Goal: Information Seeking & Learning: Check status

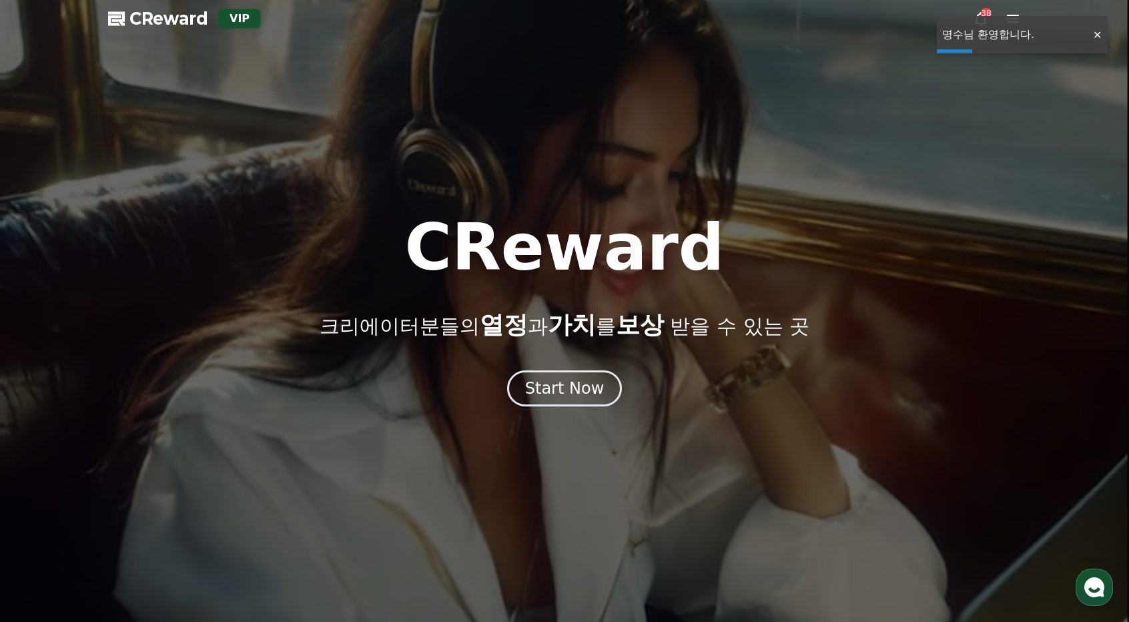
click at [1101, 34] on div at bounding box center [1096, 35] width 21 height 13
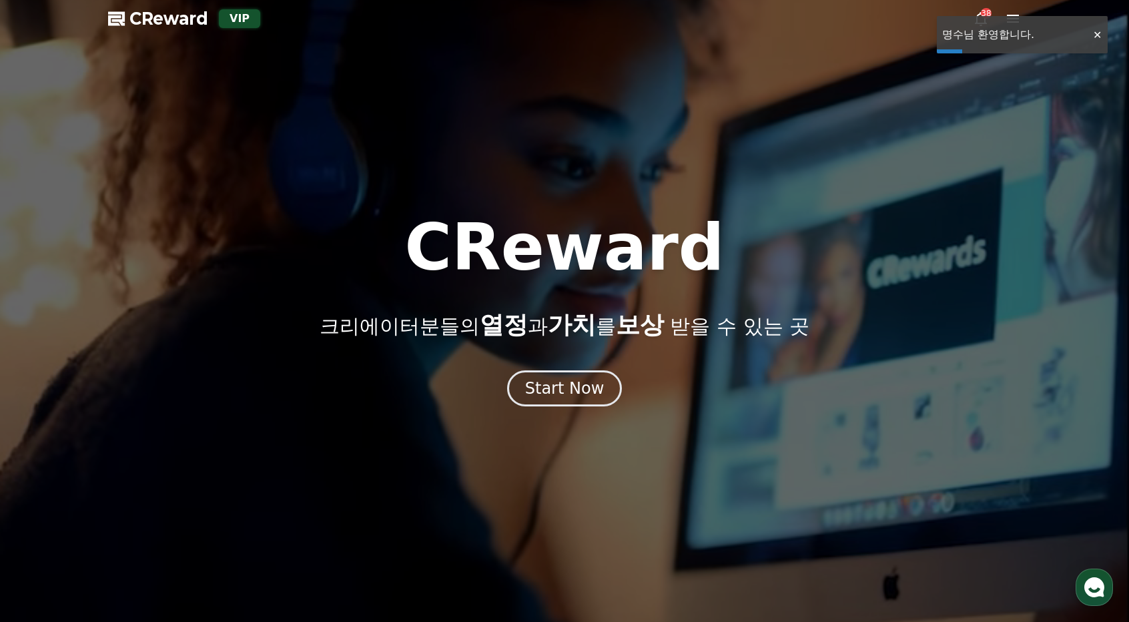
click at [1005, 18] on div "38" at bounding box center [997, 19] width 48 height 16
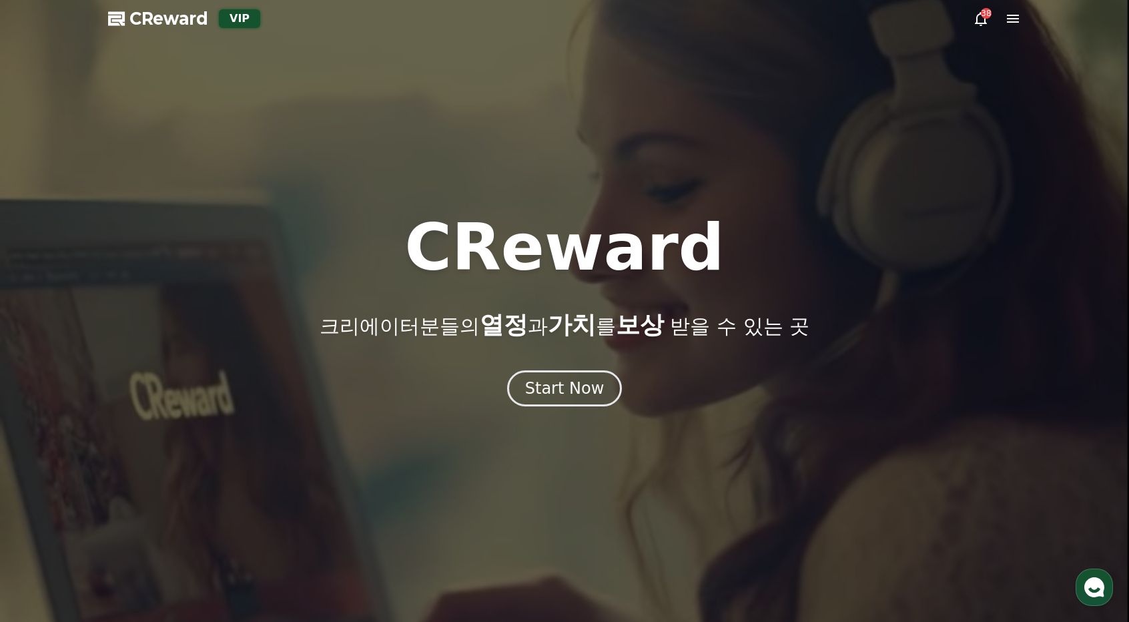
click at [1005, 18] on icon at bounding box center [1013, 19] width 16 height 16
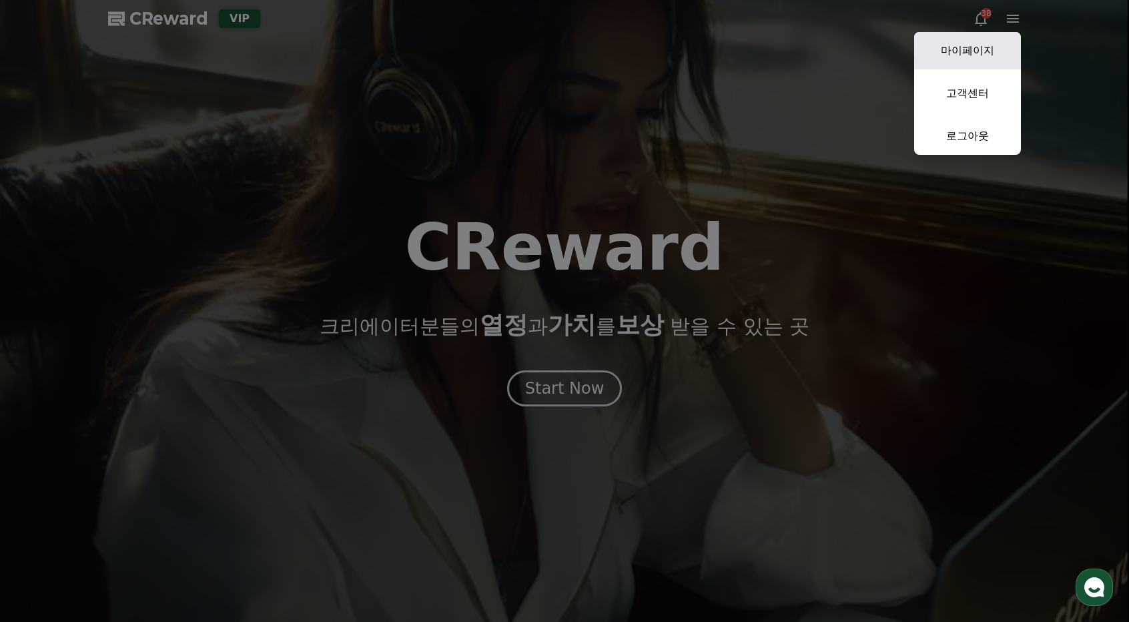
click at [984, 45] on link "마이페이지" at bounding box center [967, 50] width 107 height 37
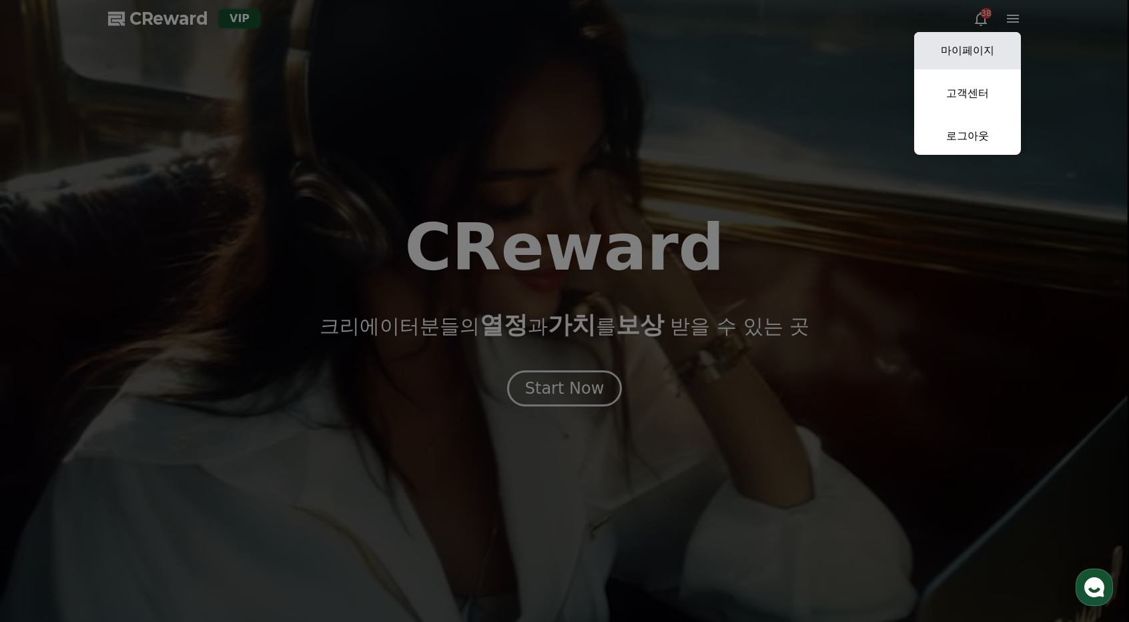
select select "**********"
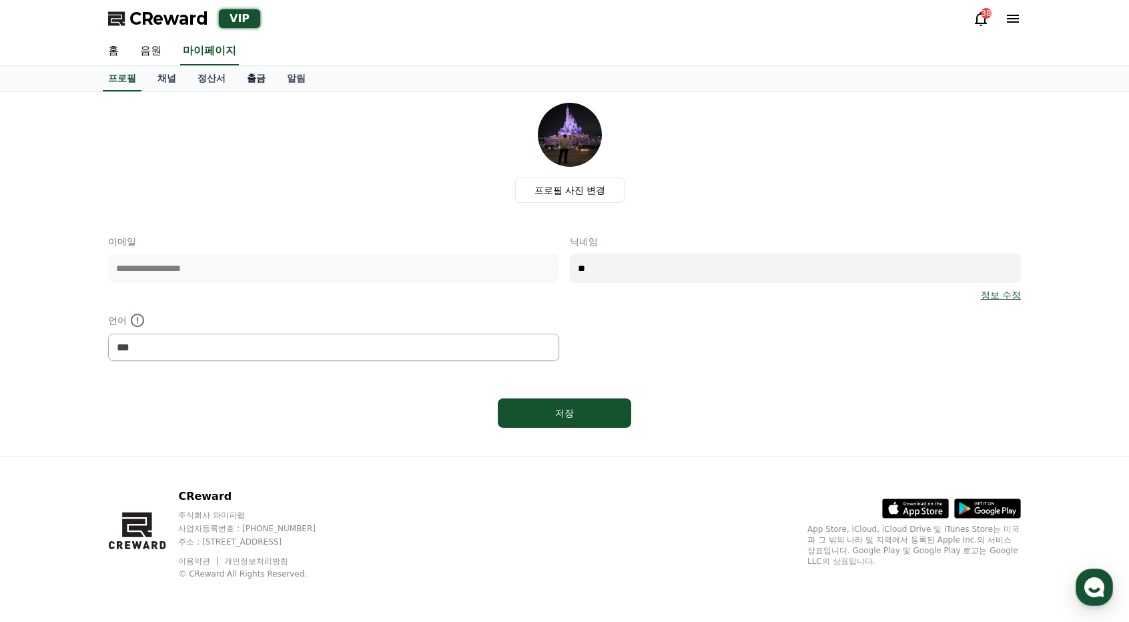
click at [260, 79] on link "출금" at bounding box center [256, 78] width 40 height 25
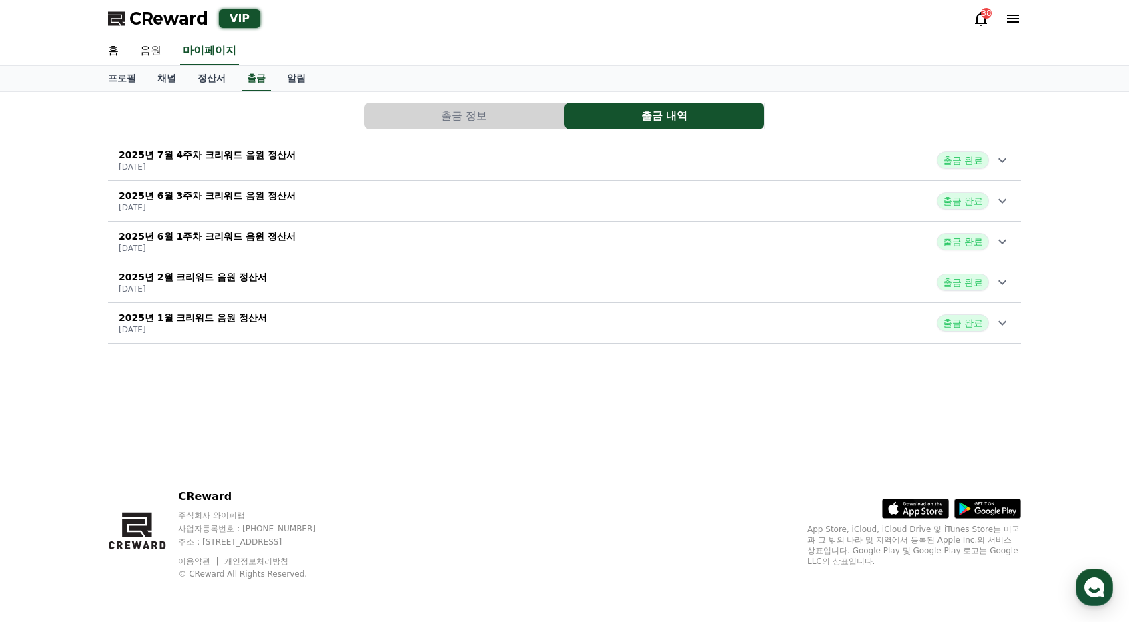
click at [452, 117] on button "출금 정보" at bounding box center [464, 116] width 200 height 27
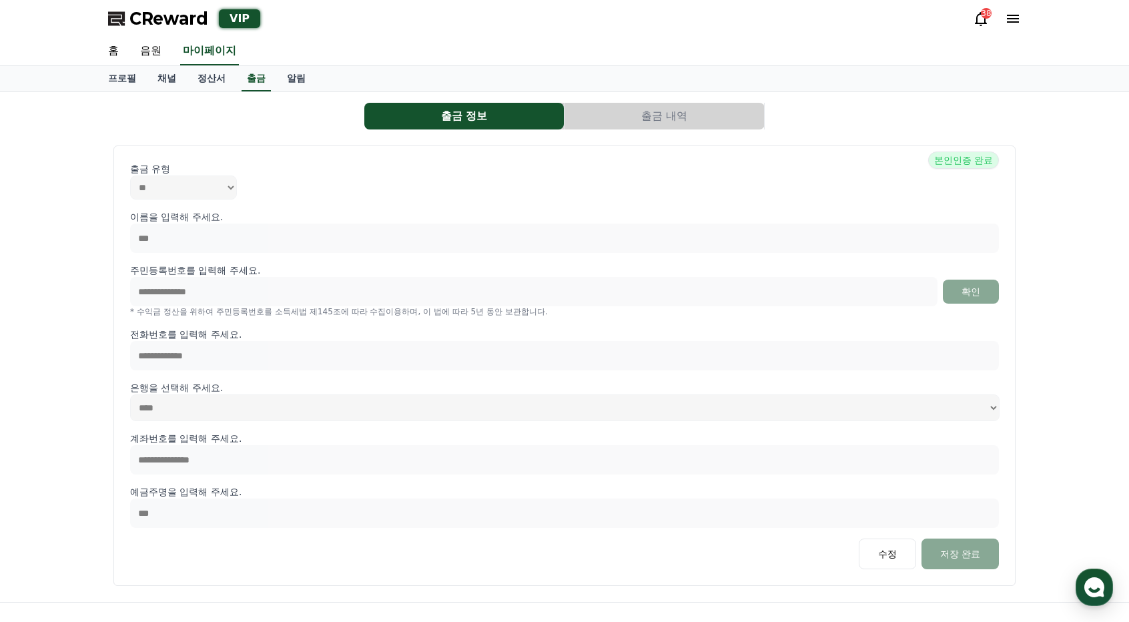
click at [782, 119] on div "출금 정보 출금 내역" at bounding box center [564, 116] width 913 height 27
click at [594, 104] on button "출금 내역" at bounding box center [665, 116] width 200 height 27
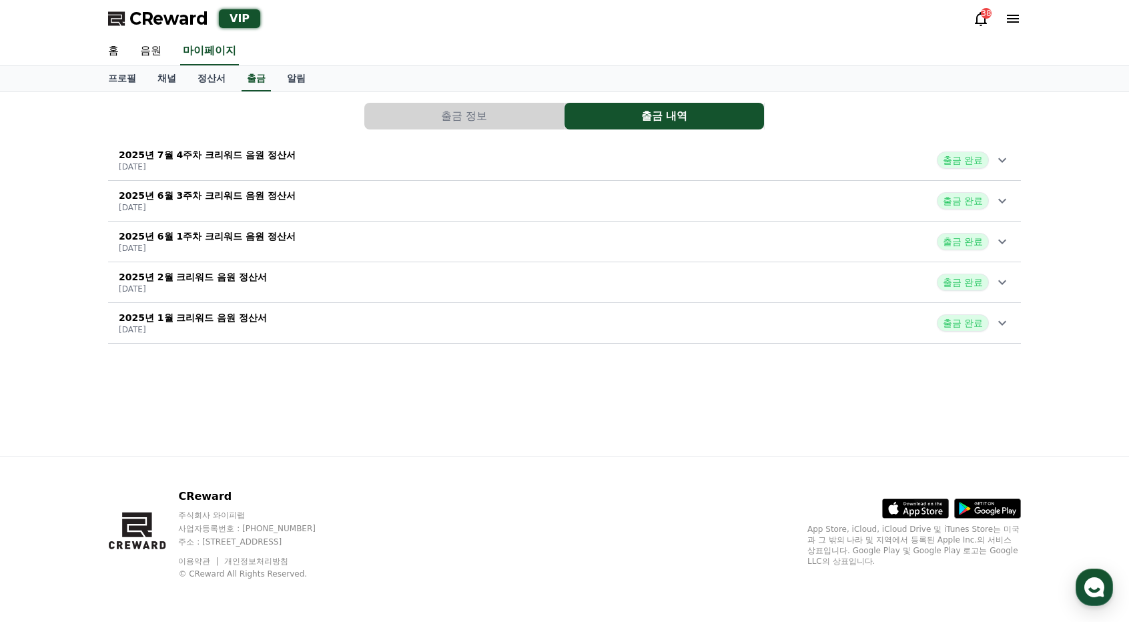
click at [239, 158] on p "2025년 7월 4주차 크리워드 음원 정산서" at bounding box center [207, 154] width 177 height 13
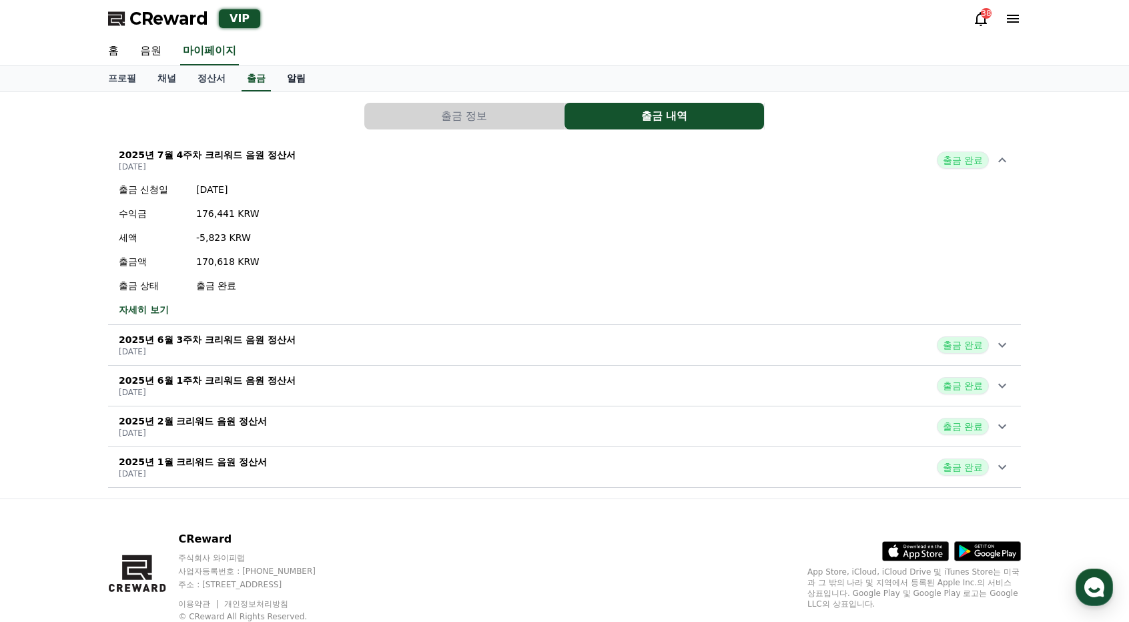
click at [295, 79] on link "알림" at bounding box center [296, 78] width 40 height 25
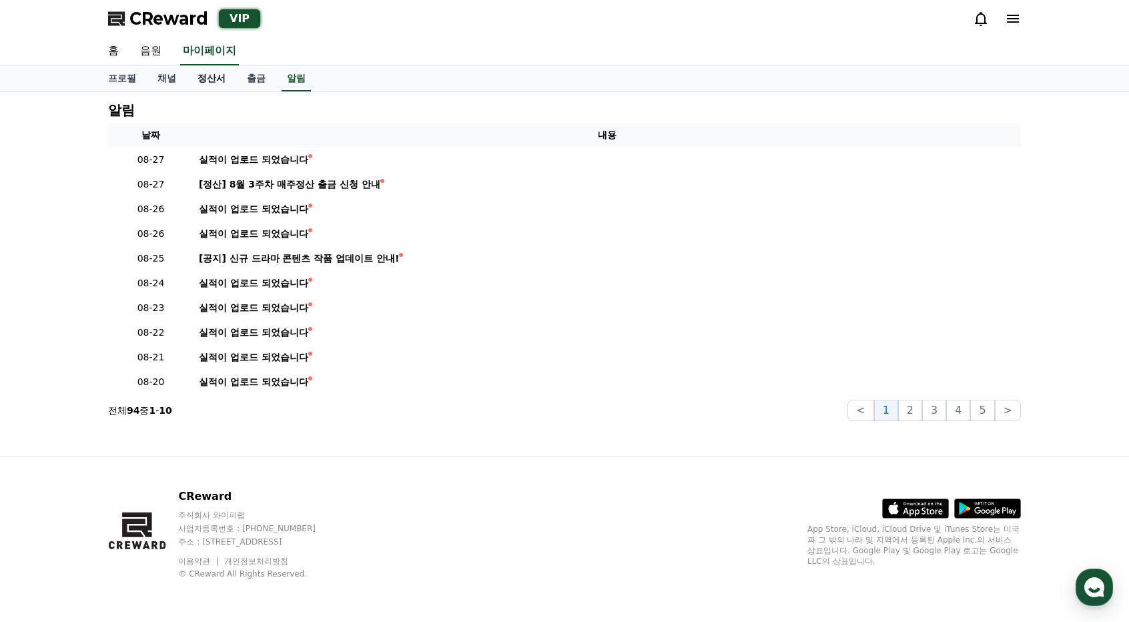
click at [206, 81] on link "정산서" at bounding box center [211, 78] width 49 height 25
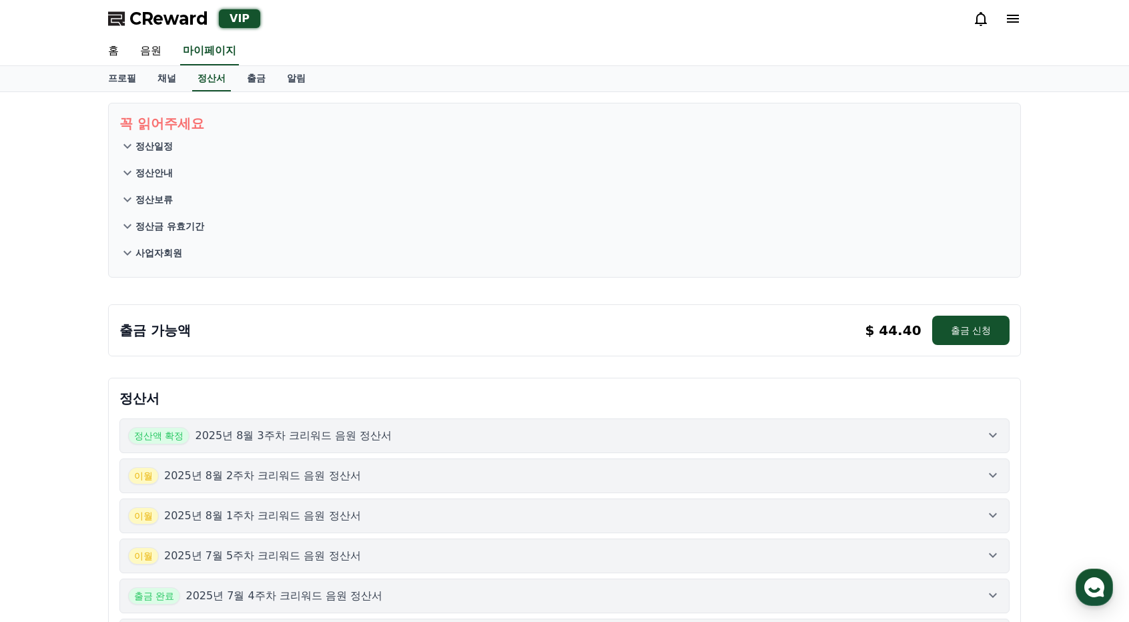
click at [398, 423] on button "정산액 확정 2025년 8월 3주차 크리워드 음원 정산서" at bounding box center [564, 435] width 890 height 35
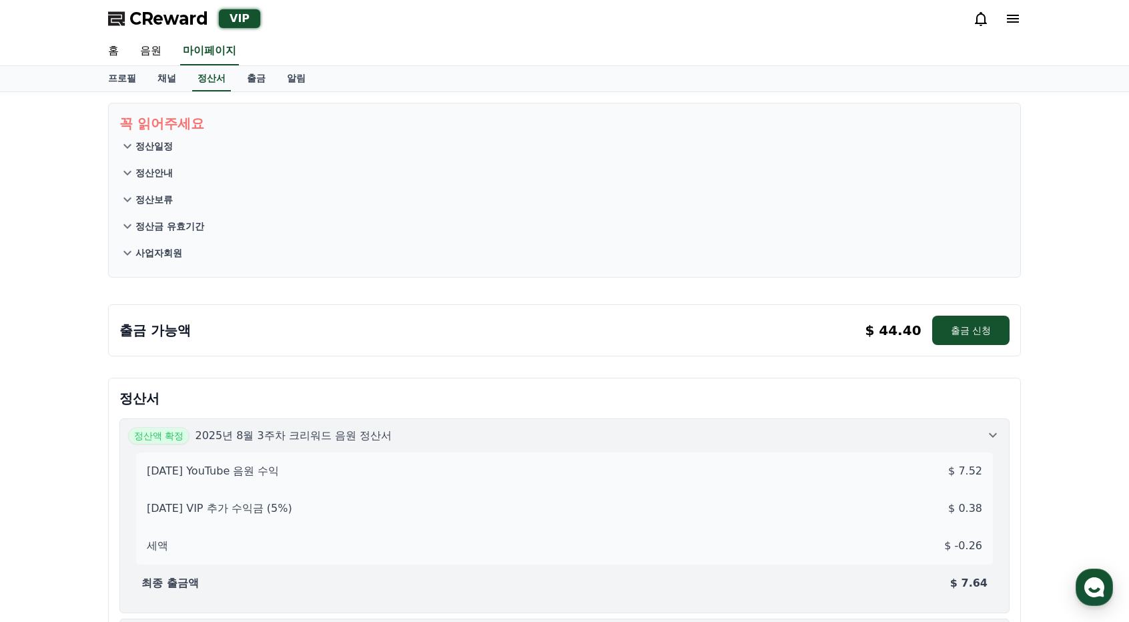
click at [377, 432] on p "2025년 8월 3주차 크리워드 음원 정산서" at bounding box center [293, 436] width 197 height 16
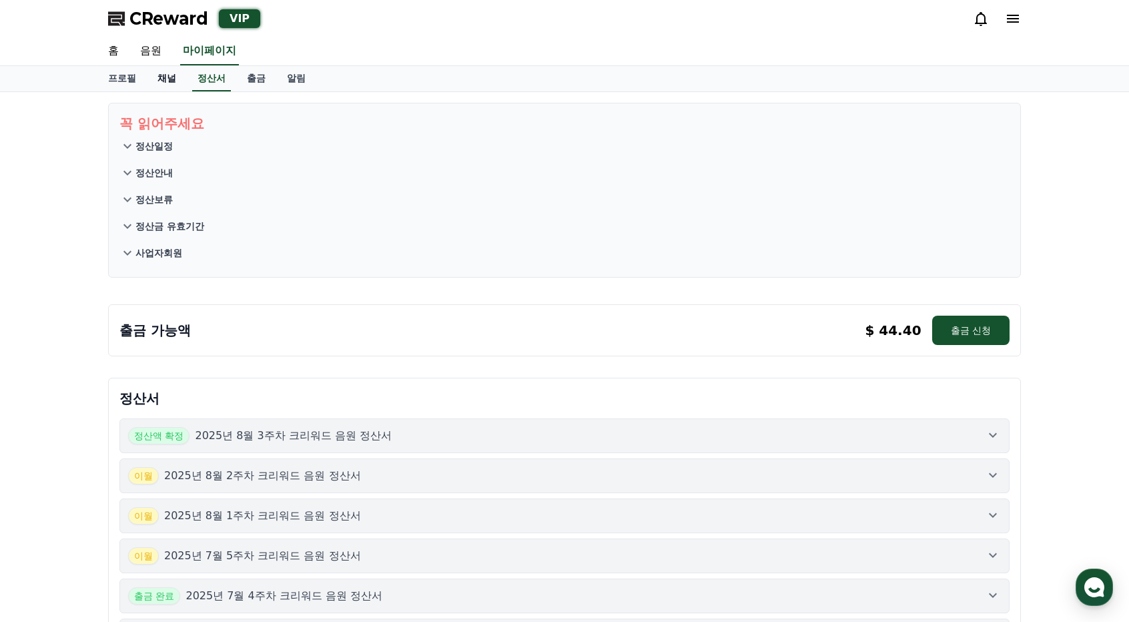
click at [176, 74] on link "채널" at bounding box center [167, 78] width 40 height 25
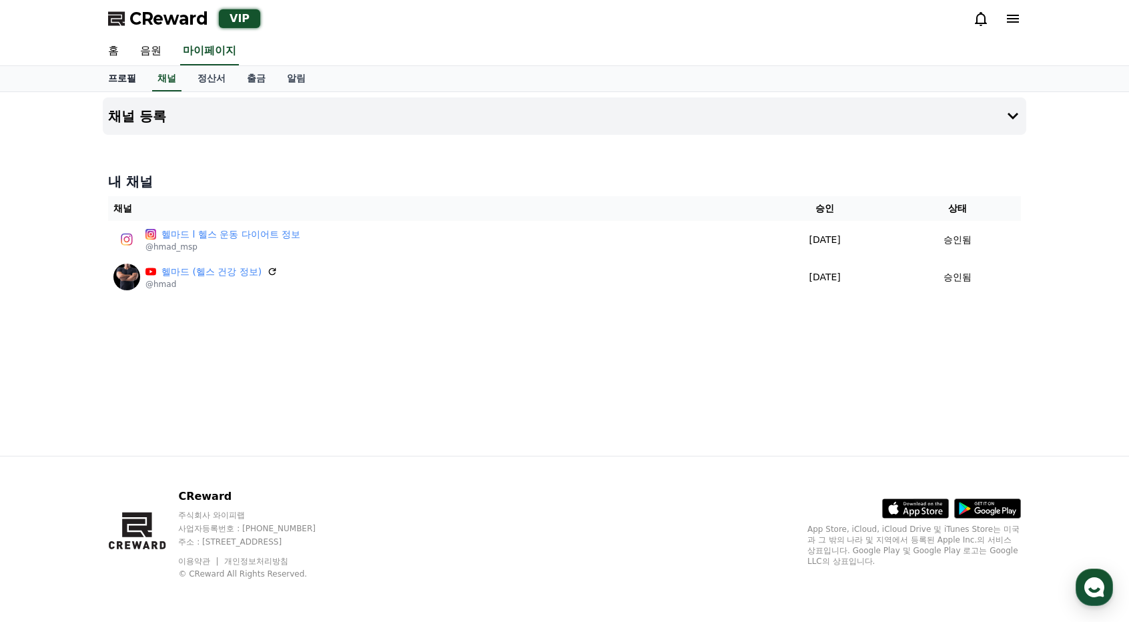
click at [129, 83] on link "프로필" at bounding box center [121, 78] width 49 height 25
select select "**********"
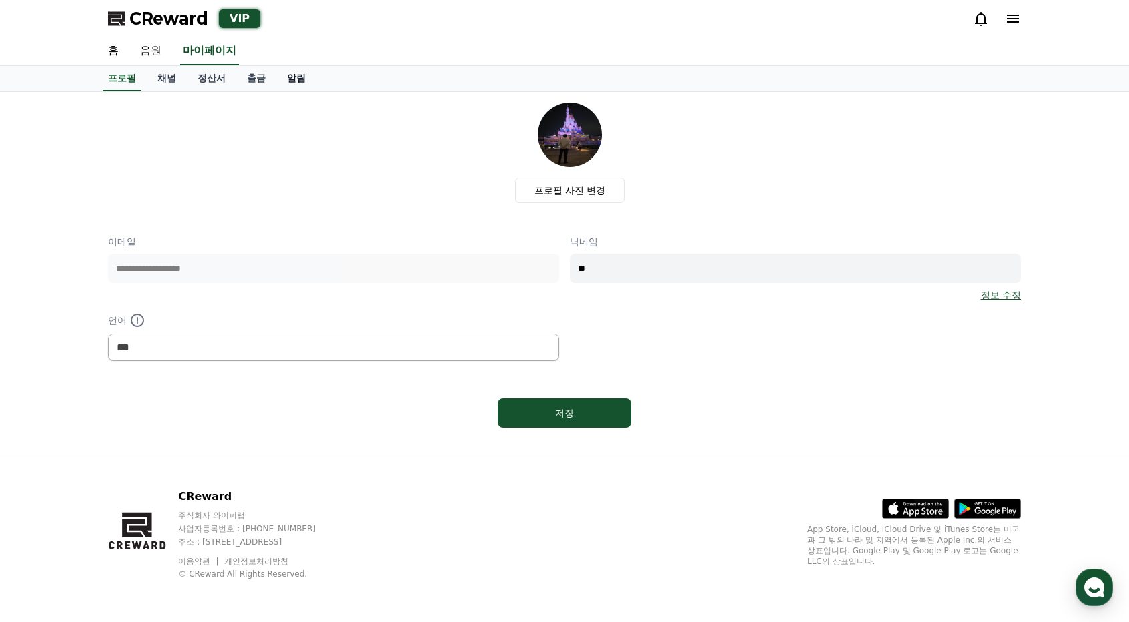
click at [307, 79] on link "알림" at bounding box center [296, 78] width 40 height 25
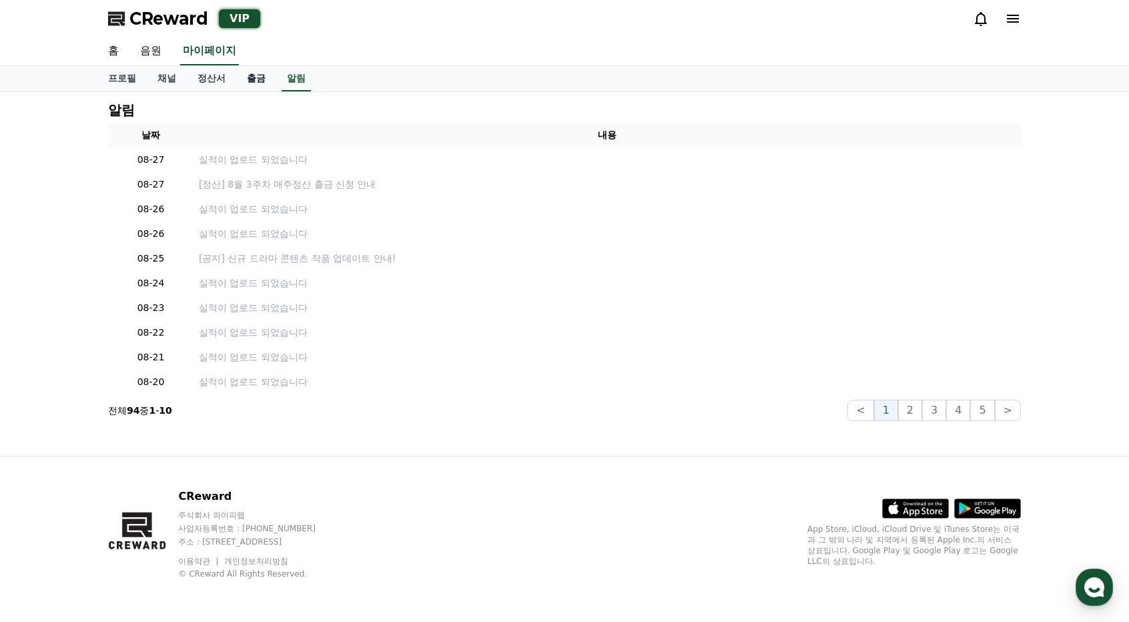
click at [256, 81] on link "출금" at bounding box center [256, 78] width 40 height 25
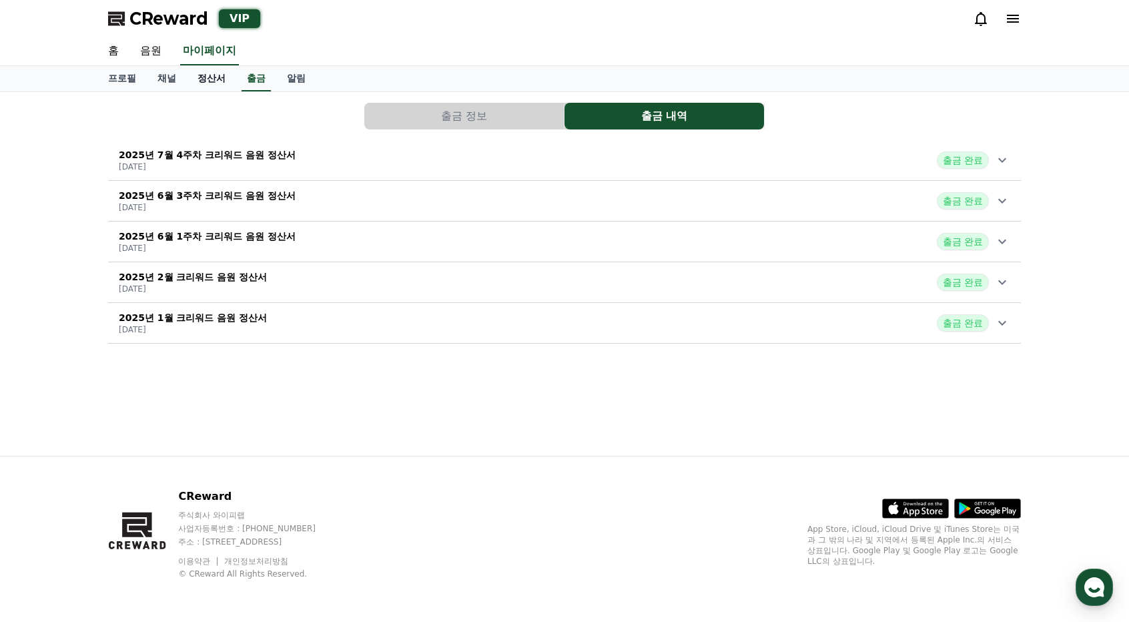
click at [216, 83] on link "정산서" at bounding box center [211, 78] width 49 height 25
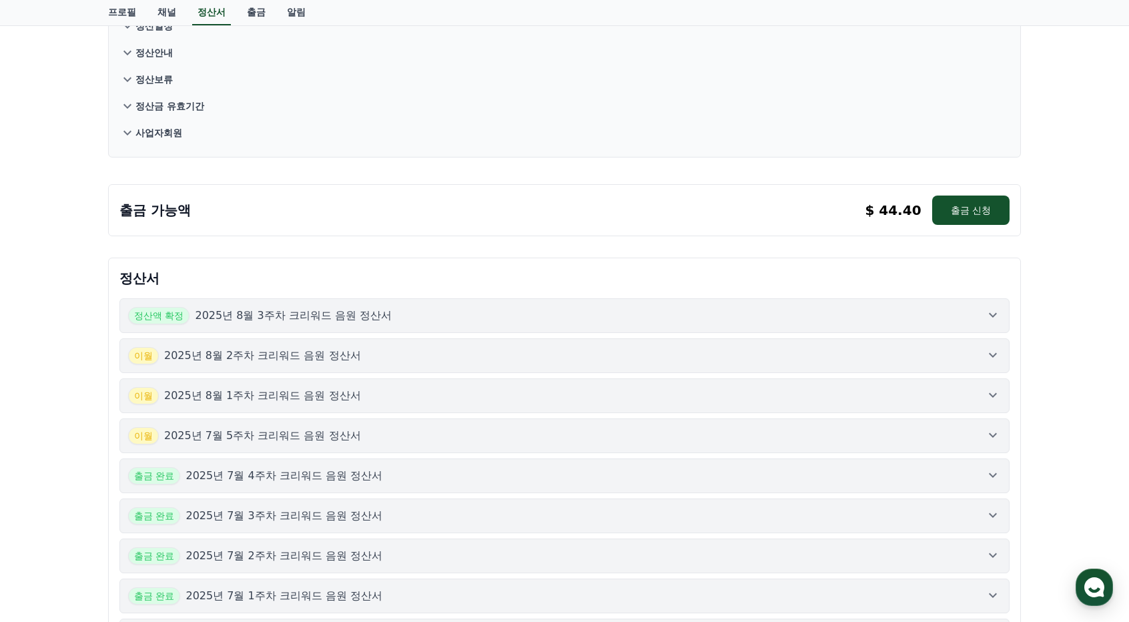
scroll to position [267, 0]
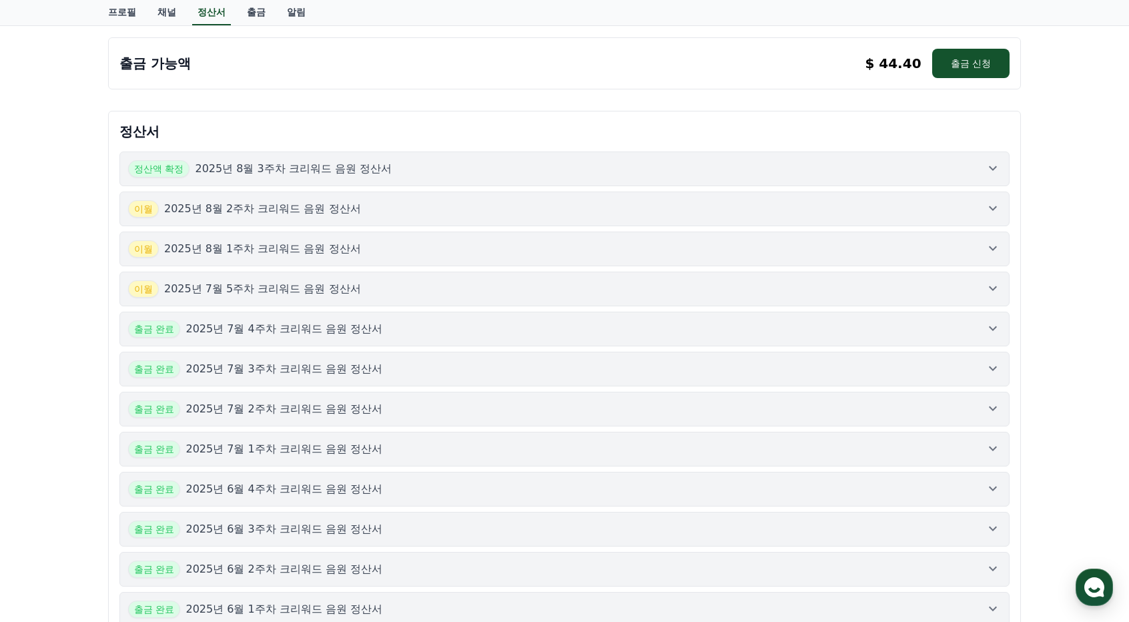
click at [278, 206] on p "2025년 8월 2주차 크리워드 음원 정산서" at bounding box center [262, 209] width 197 height 16
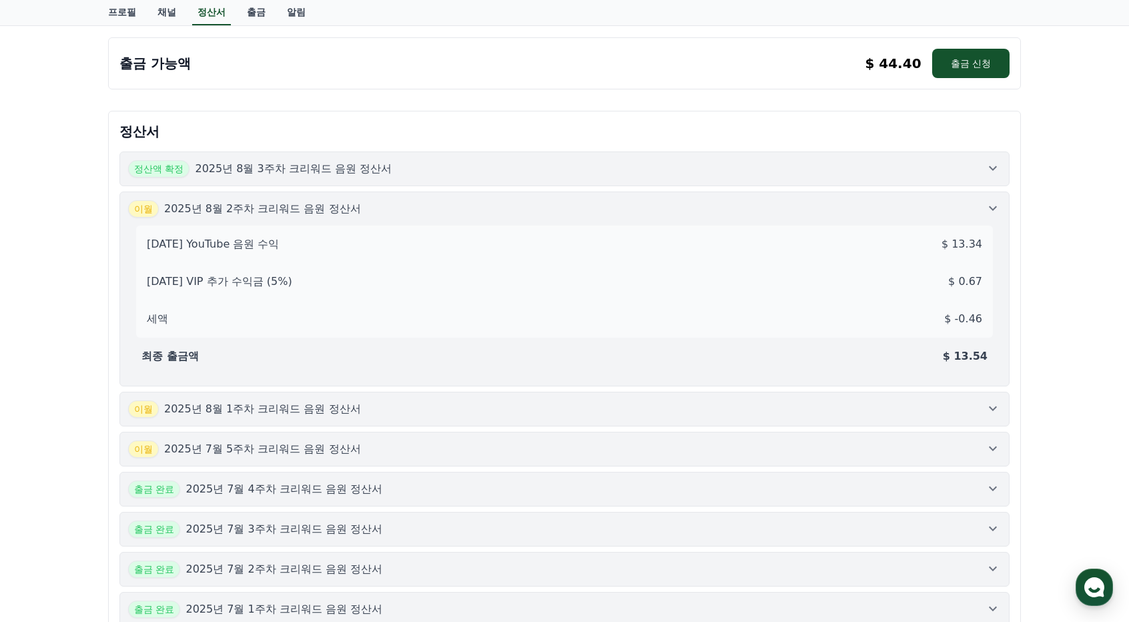
click at [278, 206] on p "2025년 8월 2주차 크리워드 음원 정산서" at bounding box center [262, 209] width 197 height 16
click at [296, 176] on button "정산액 확정 2025년 8월 3주차 크리워드 음원 정산서" at bounding box center [564, 168] width 890 height 35
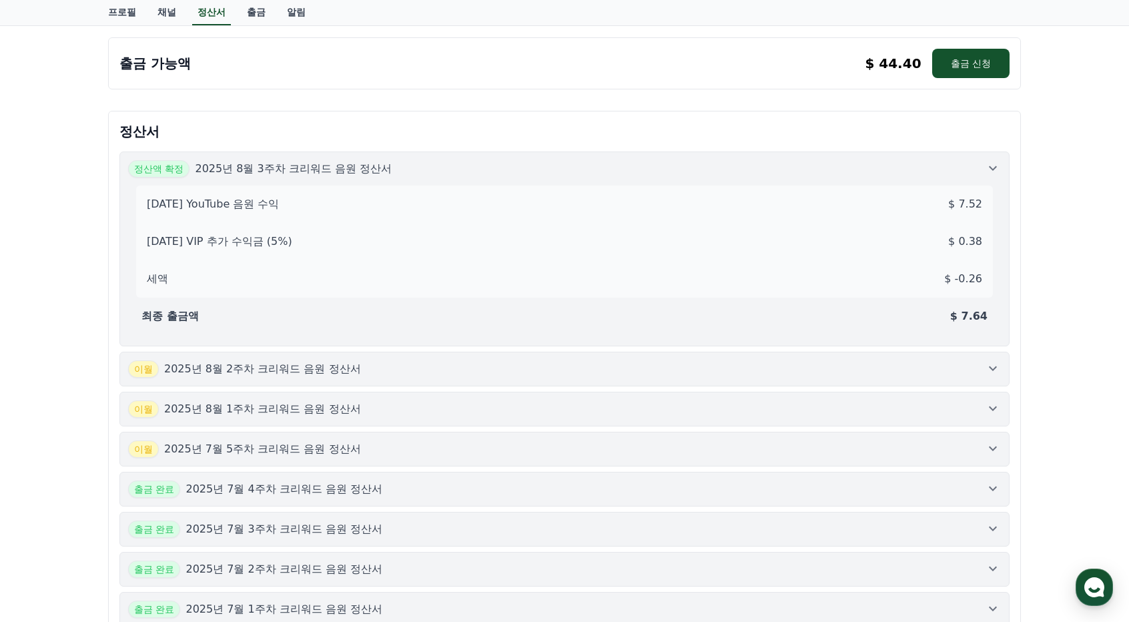
click at [292, 178] on div "[DATE] YouTube 음원 수익 $ 7.52 [DATE] VIP 추가 수익금 (5%) $ 0.38 세액 $ -0.26 최종 출금액 $ 7…" at bounding box center [564, 258] width 873 height 160
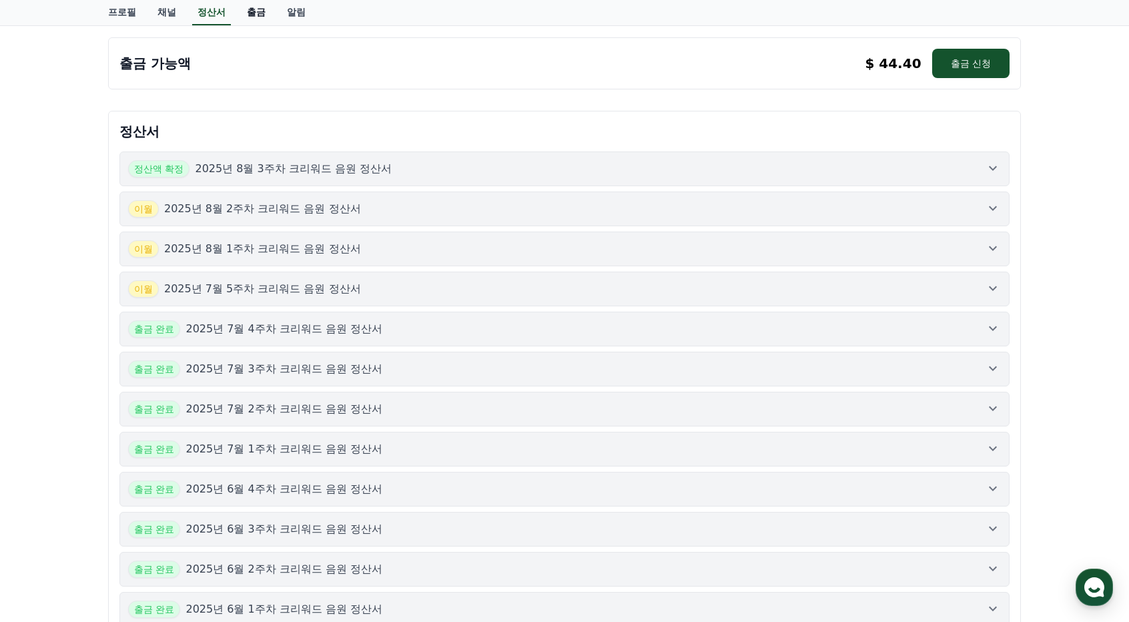
click at [258, 17] on link "출금" at bounding box center [256, 12] width 40 height 25
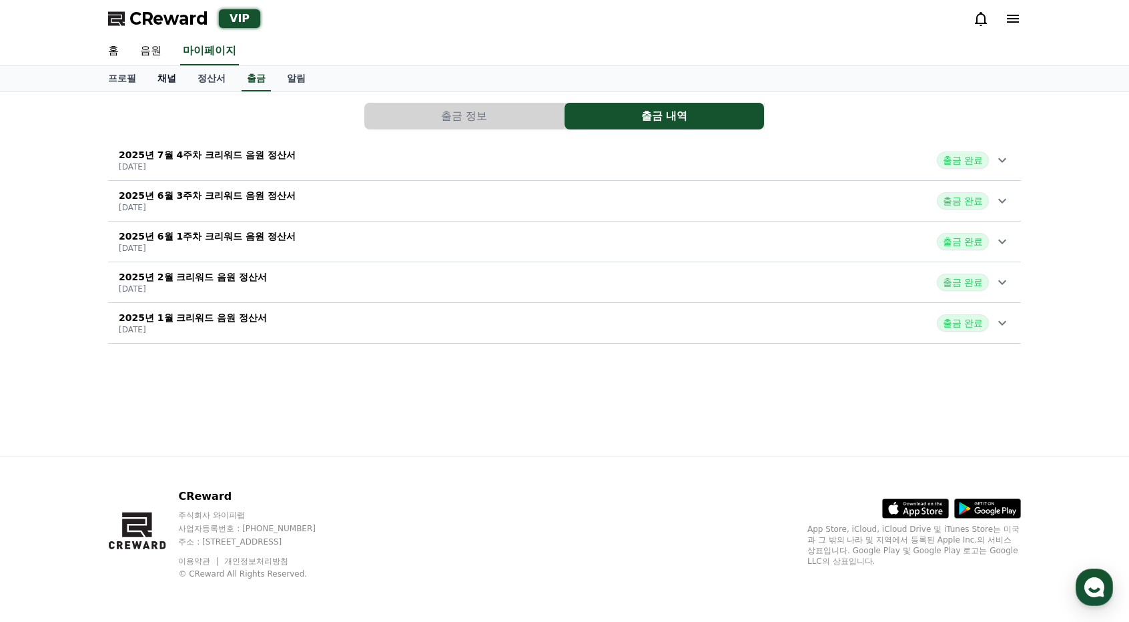
click at [171, 77] on link "채널" at bounding box center [167, 78] width 40 height 25
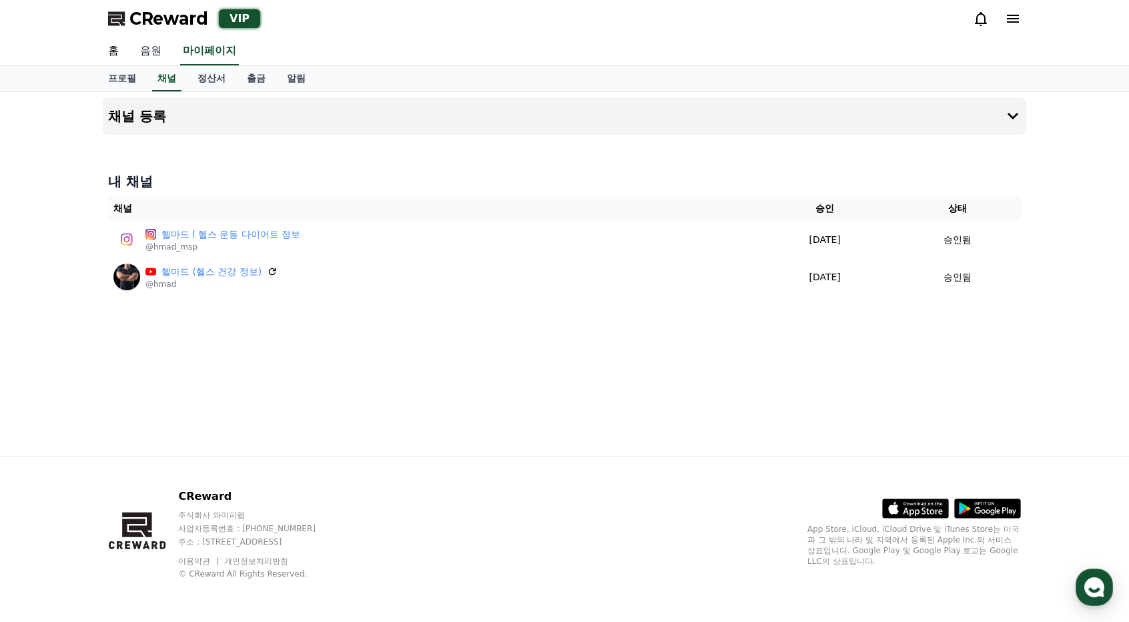
click at [157, 53] on link "음원" at bounding box center [150, 51] width 43 height 28
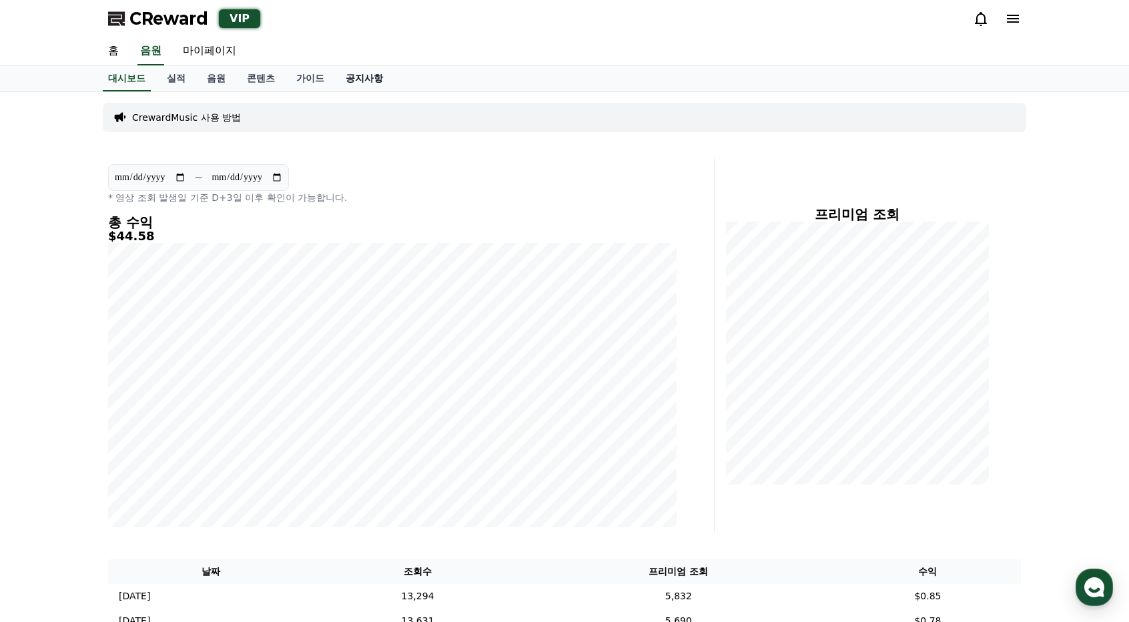
click at [344, 82] on link "공지사항" at bounding box center [364, 78] width 59 height 25
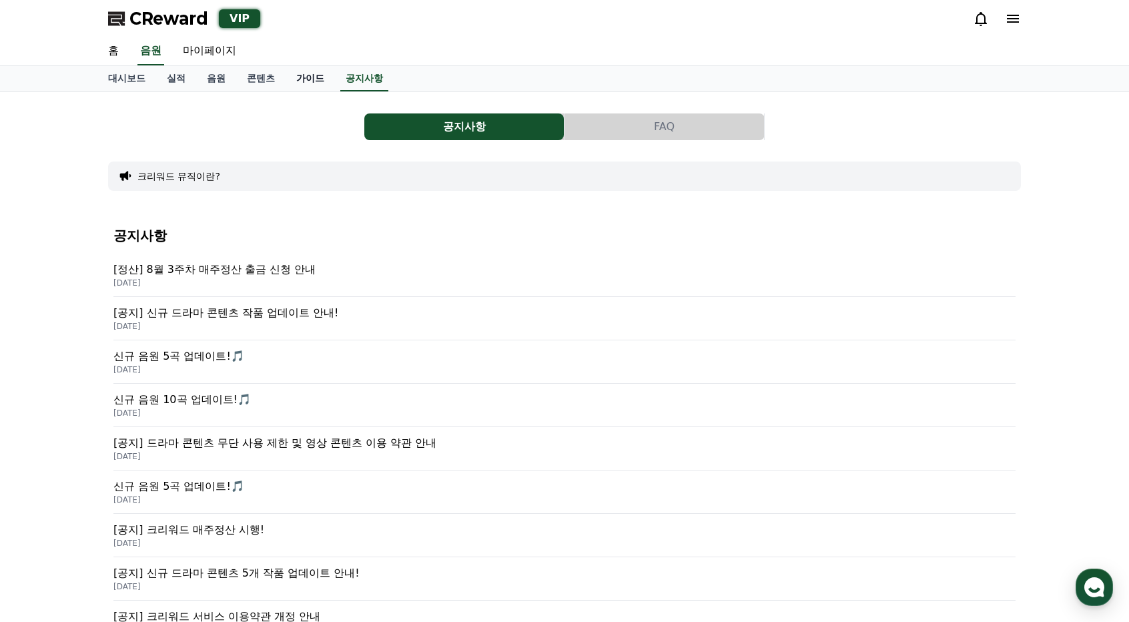
click at [288, 87] on link "가이드" at bounding box center [310, 78] width 49 height 25
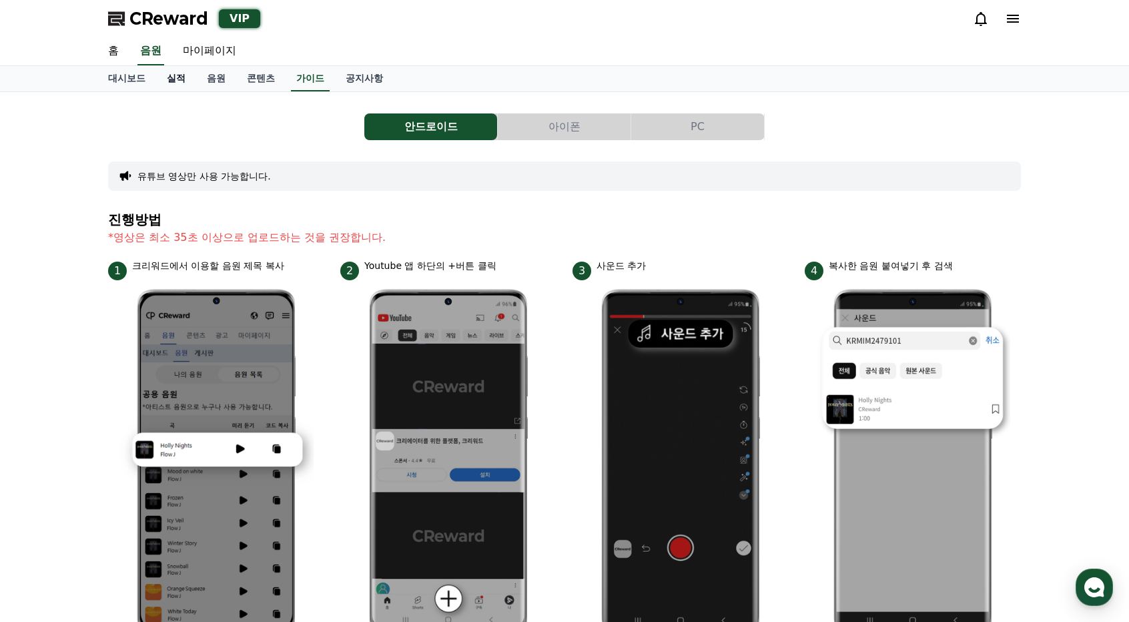
click at [161, 80] on link "실적" at bounding box center [176, 78] width 40 height 25
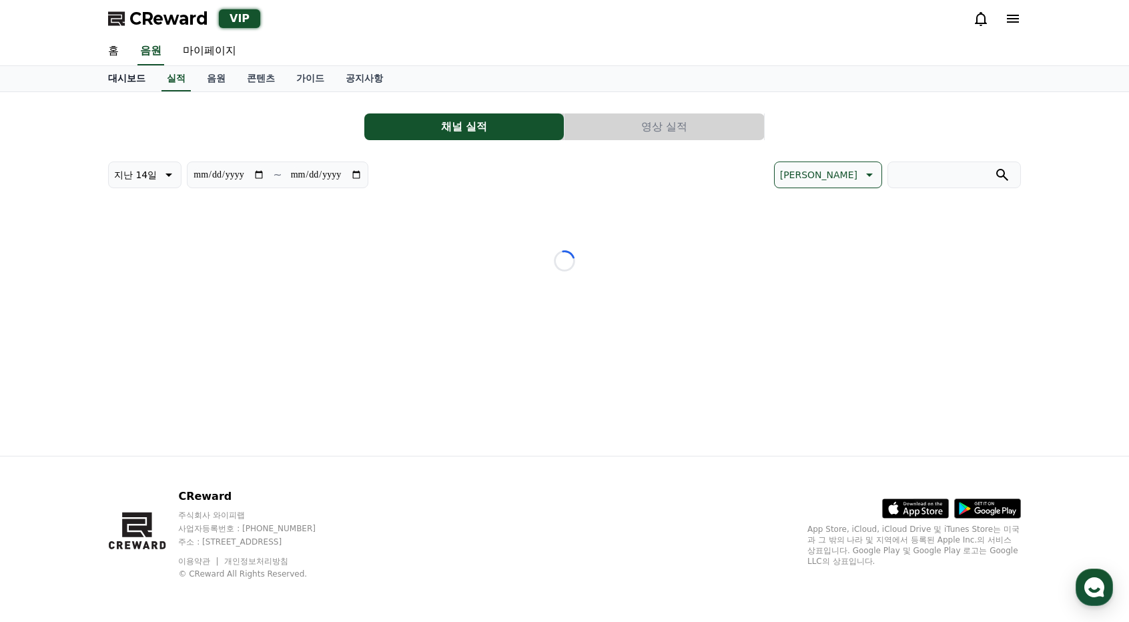
click at [132, 81] on link "대시보드" at bounding box center [126, 78] width 59 height 25
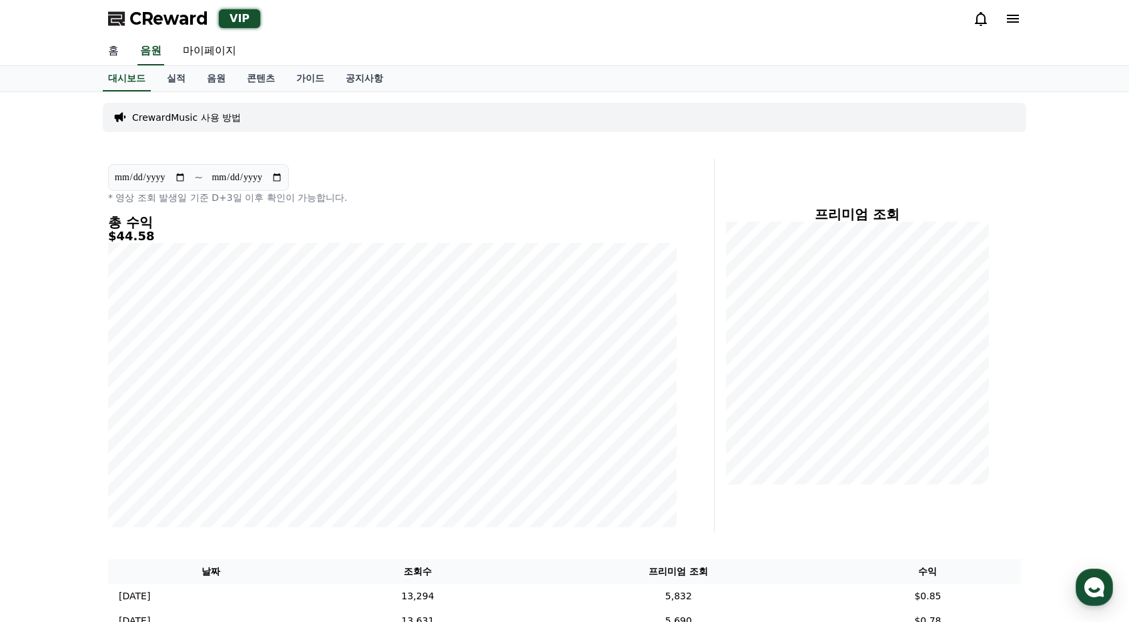
click at [122, 55] on link "홈" at bounding box center [113, 51] width 32 height 28
click at [348, 70] on link "공지사항" at bounding box center [364, 78] width 59 height 25
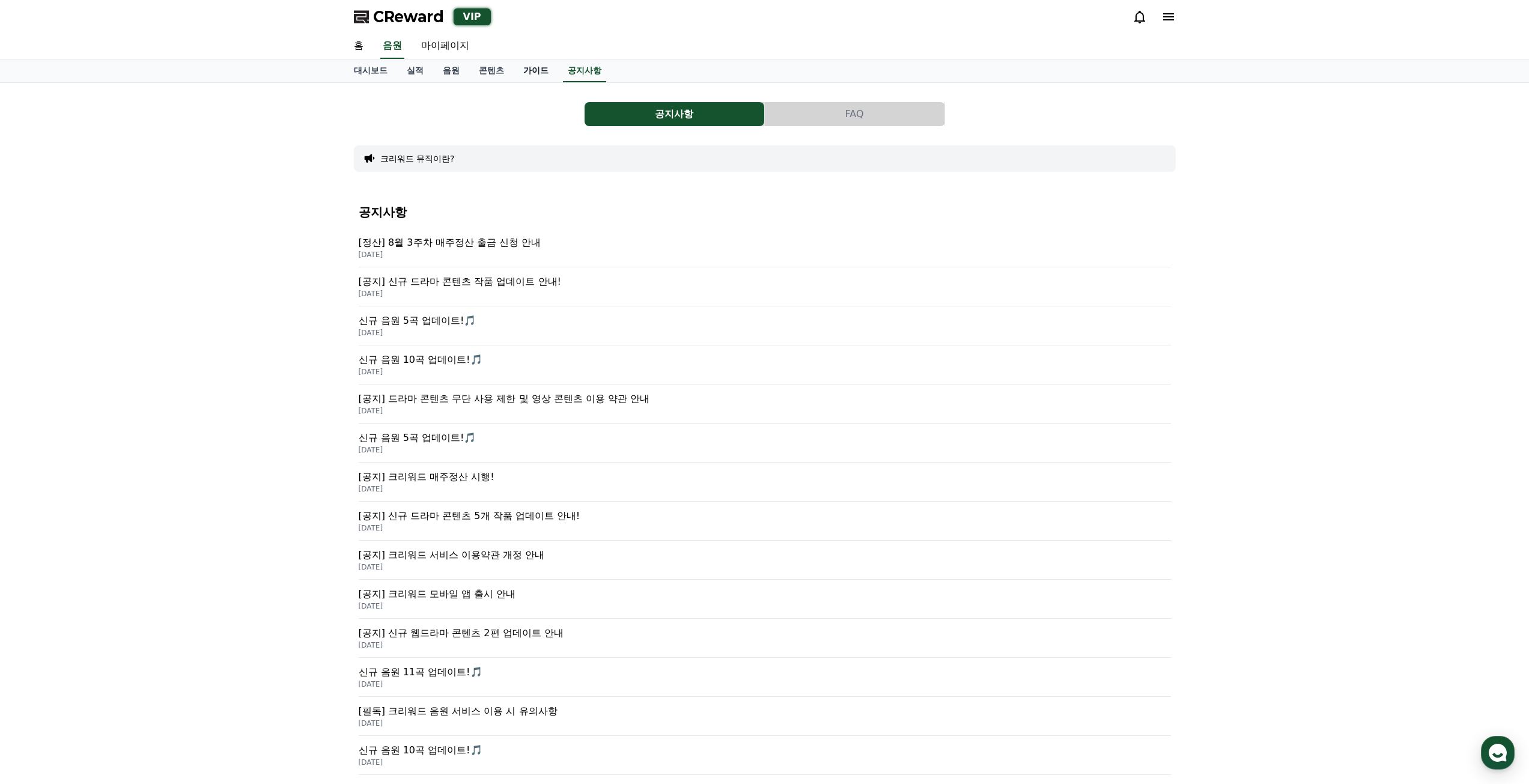
click at [532, 68] on link "가이드" at bounding box center [536, 70] width 44 height 23
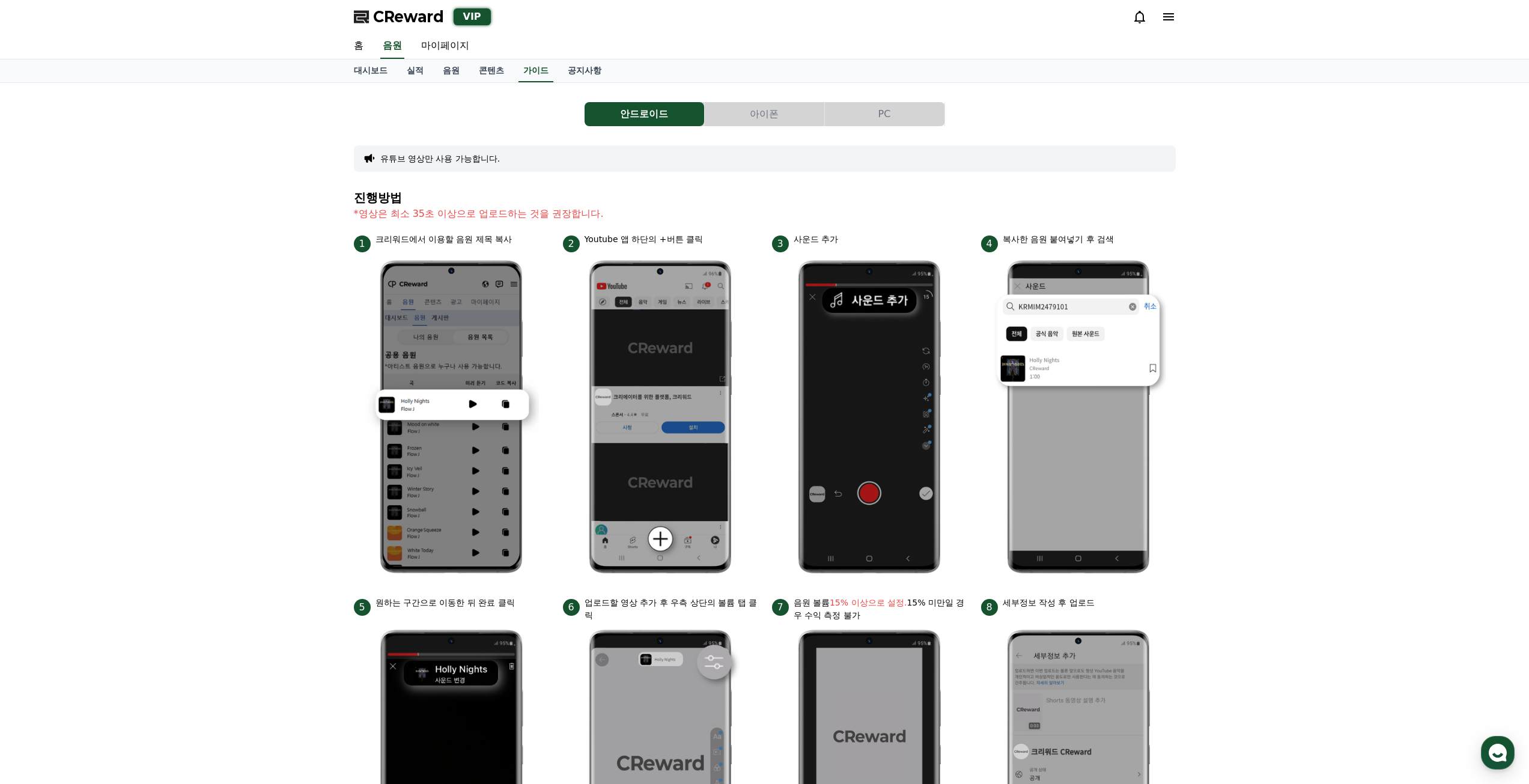
drag, startPoint x: 922, startPoint y: 107, endPoint x: 846, endPoint y: 105, distance: 76.0
click at [922, 107] on button "PC" at bounding box center [884, 113] width 120 height 24
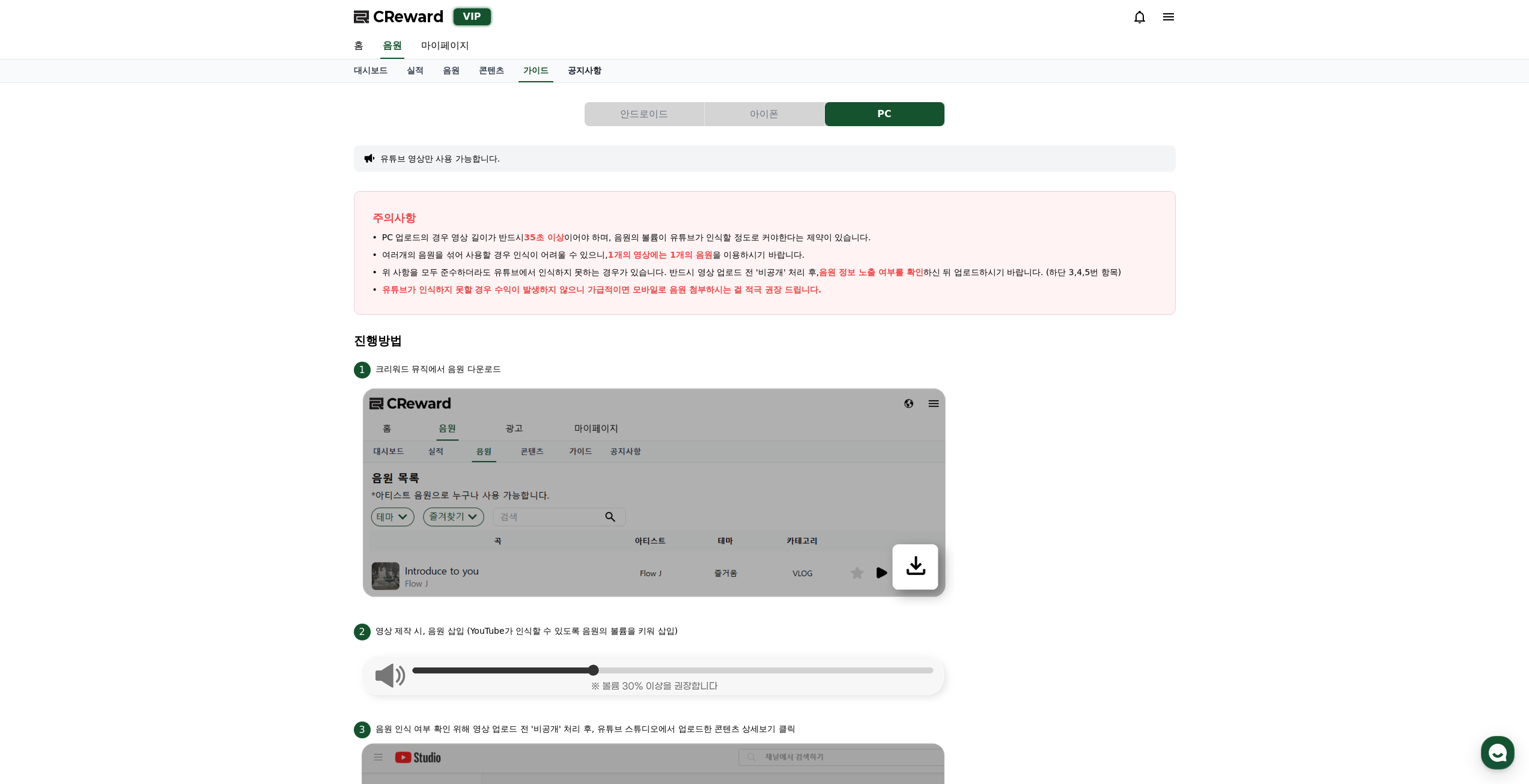
click at [603, 70] on link "공지사항" at bounding box center [584, 70] width 53 height 23
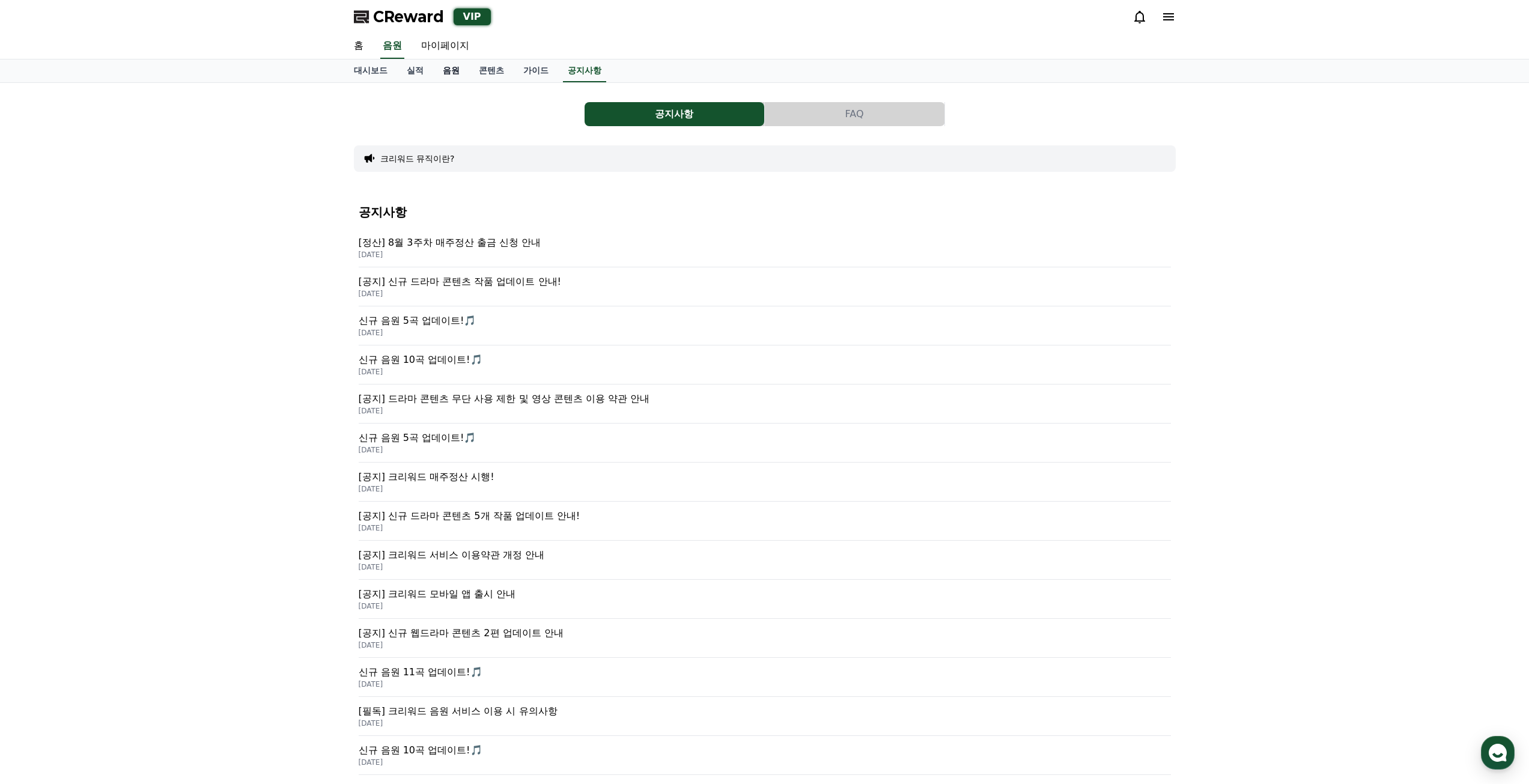
click at [437, 73] on link "음원" at bounding box center [451, 70] width 36 height 23
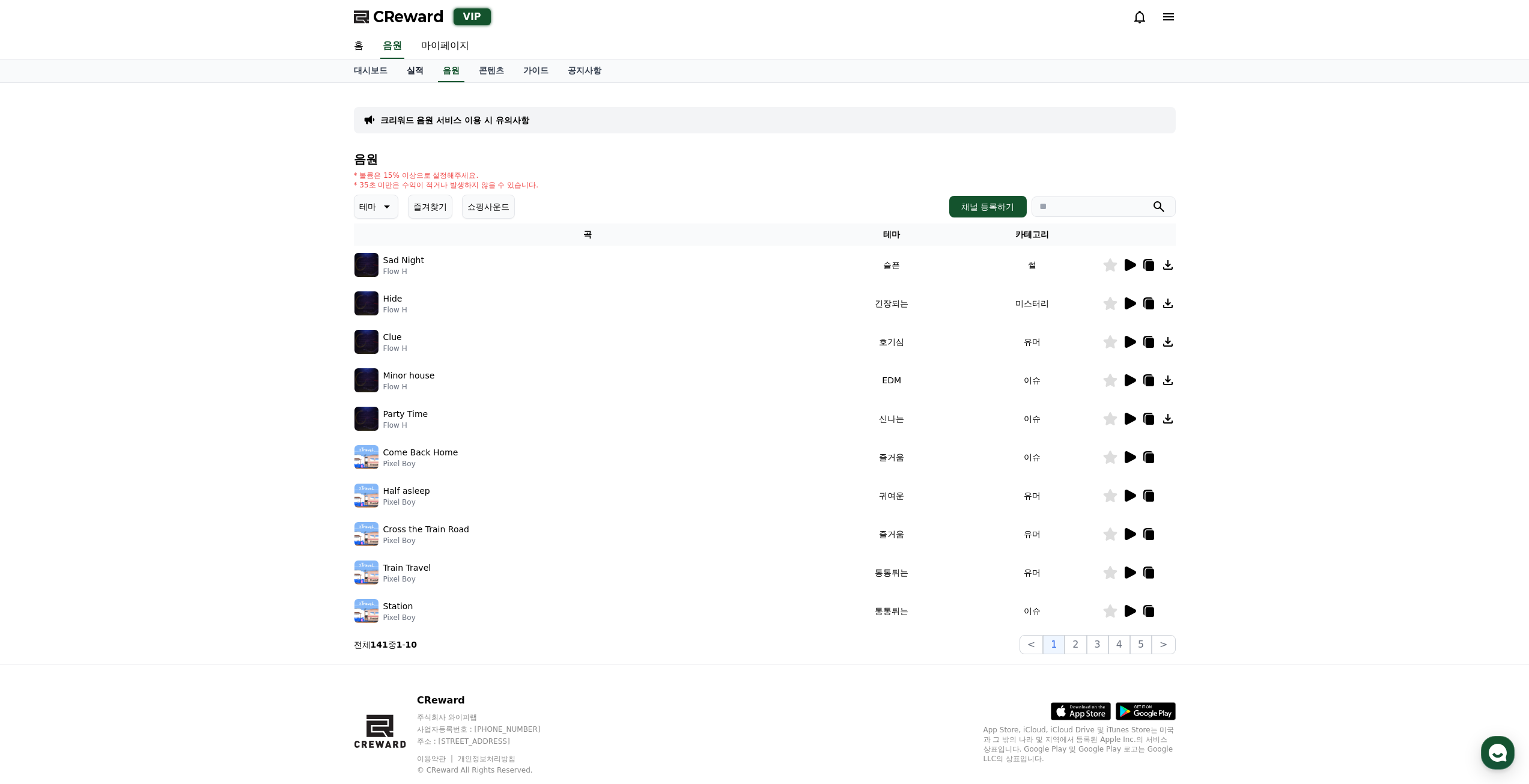
click at [407, 70] on link "실적" at bounding box center [415, 70] width 36 height 23
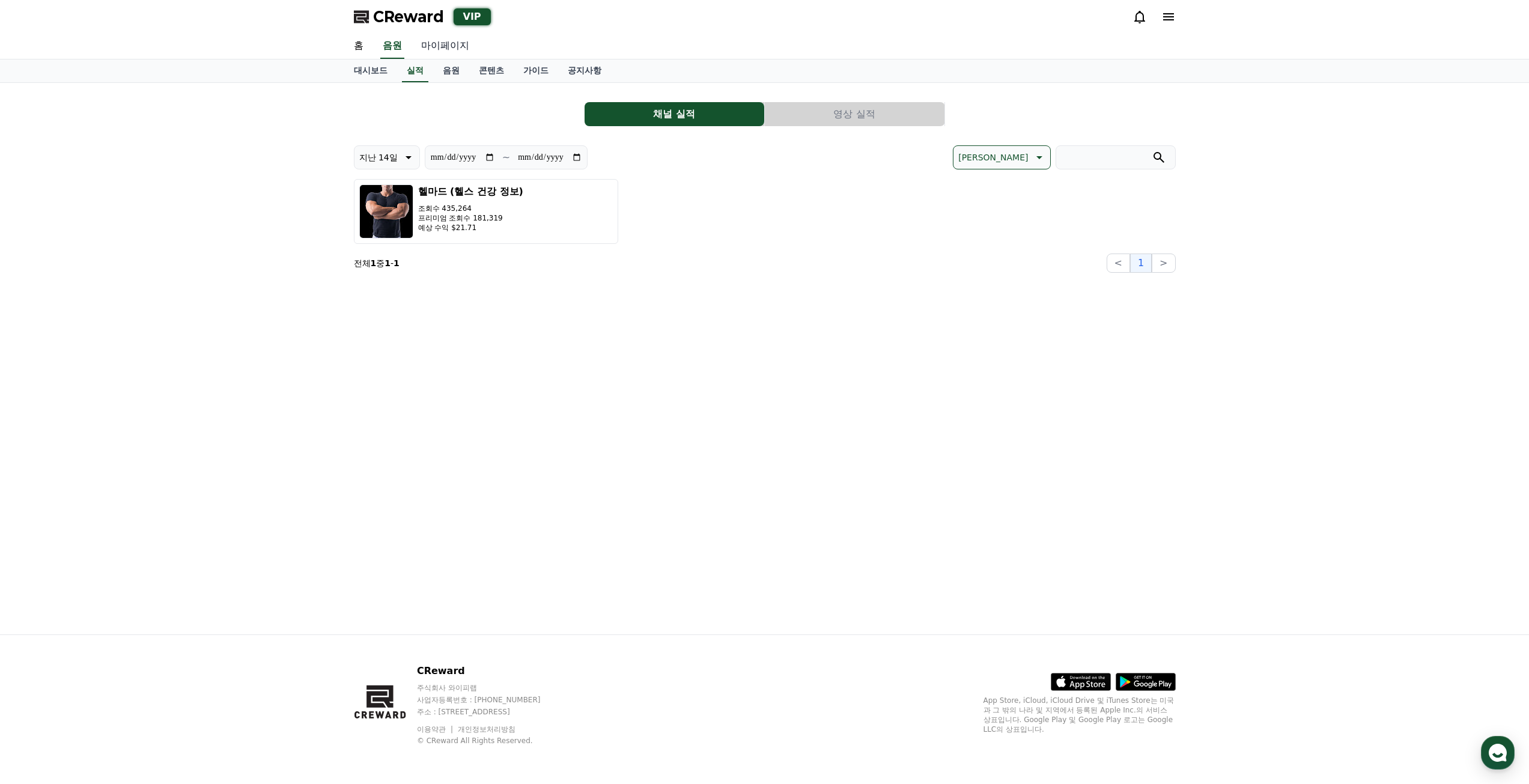
click at [440, 46] on link "마이페이지" at bounding box center [445, 46] width 68 height 25
select select "**********"
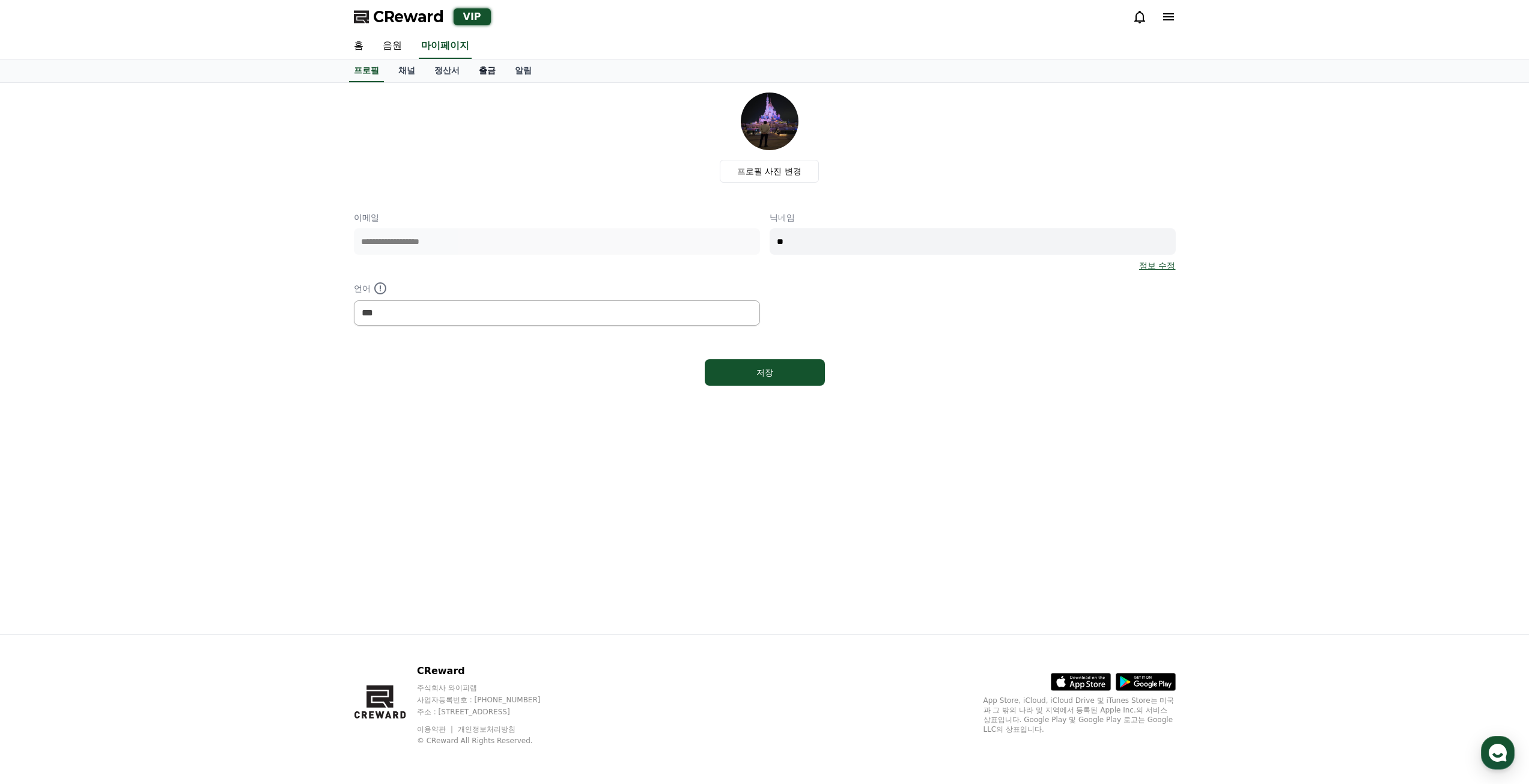
click at [494, 72] on link "출금" at bounding box center [487, 70] width 36 height 23
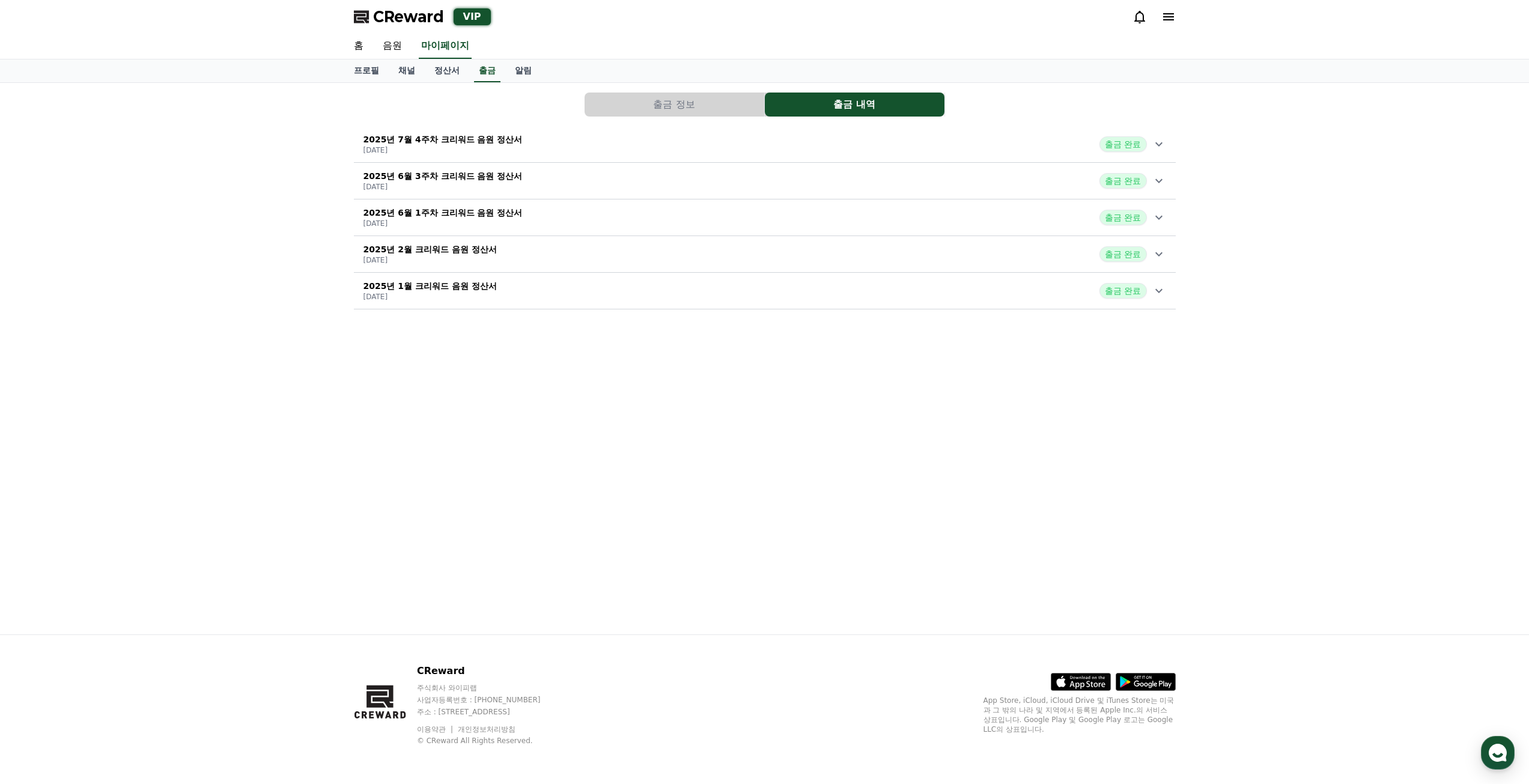
click at [725, 104] on button "출금 정보" at bounding box center [674, 104] width 180 height 24
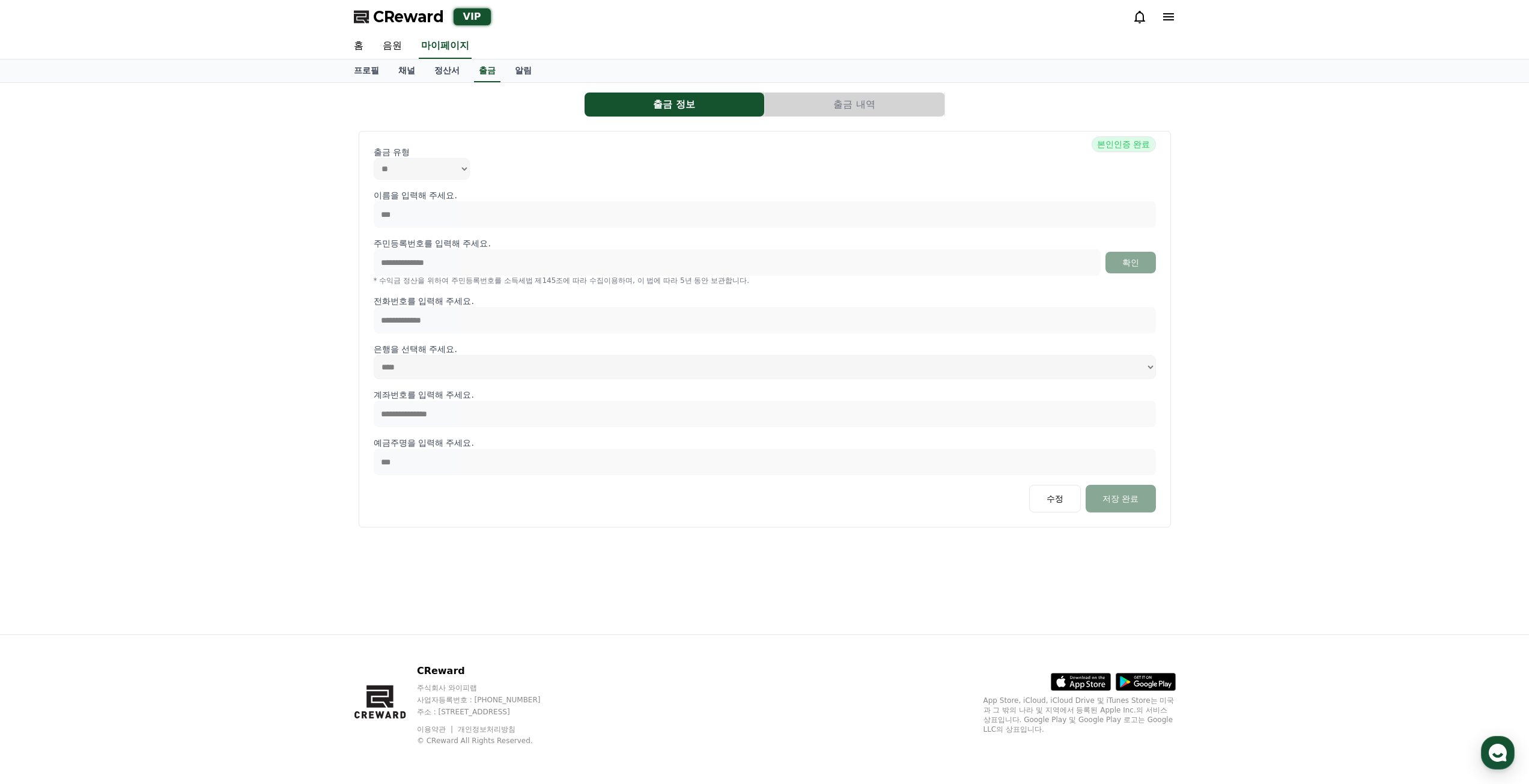
drag, startPoint x: 779, startPoint y: 150, endPoint x: 754, endPoint y: 151, distance: 25.0
click at [779, 150] on p "출금 유형" at bounding box center [764, 151] width 783 height 12
click at [443, 73] on link "정산서" at bounding box center [447, 70] width 44 height 23
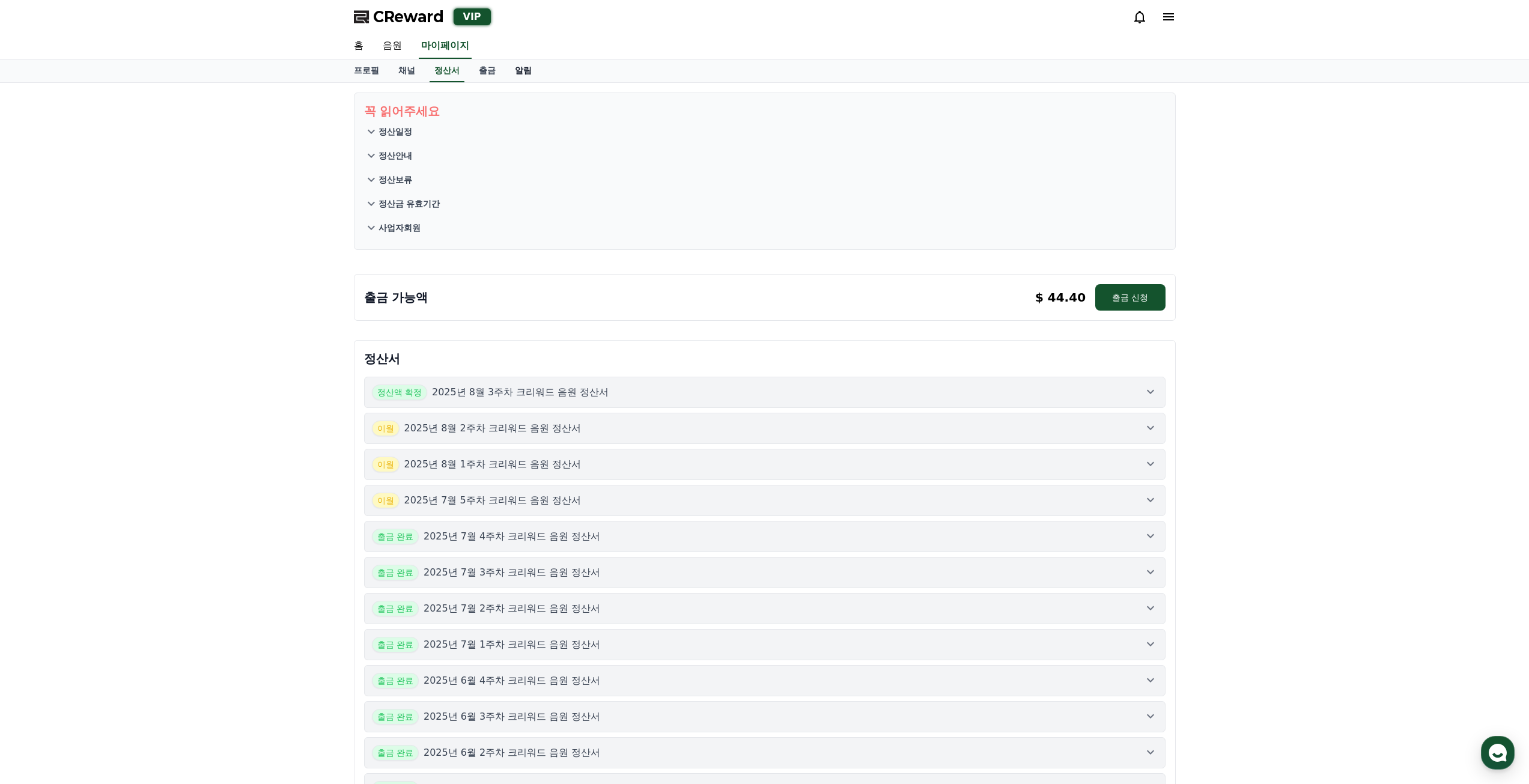
click at [514, 75] on link "알림" at bounding box center [523, 70] width 36 height 23
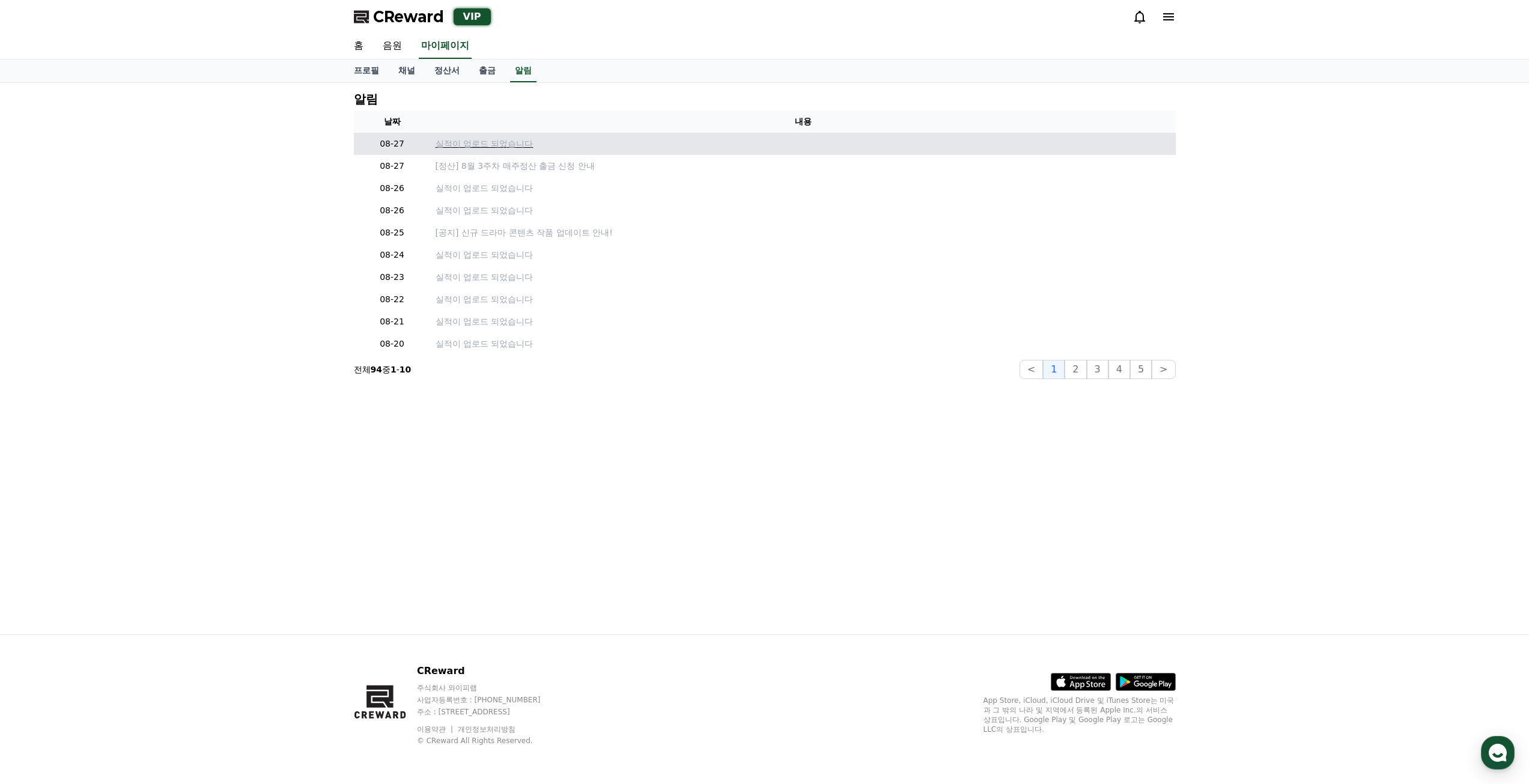
click at [511, 141] on p "실적이 업로드 되었습니다" at bounding box center [803, 144] width 736 height 13
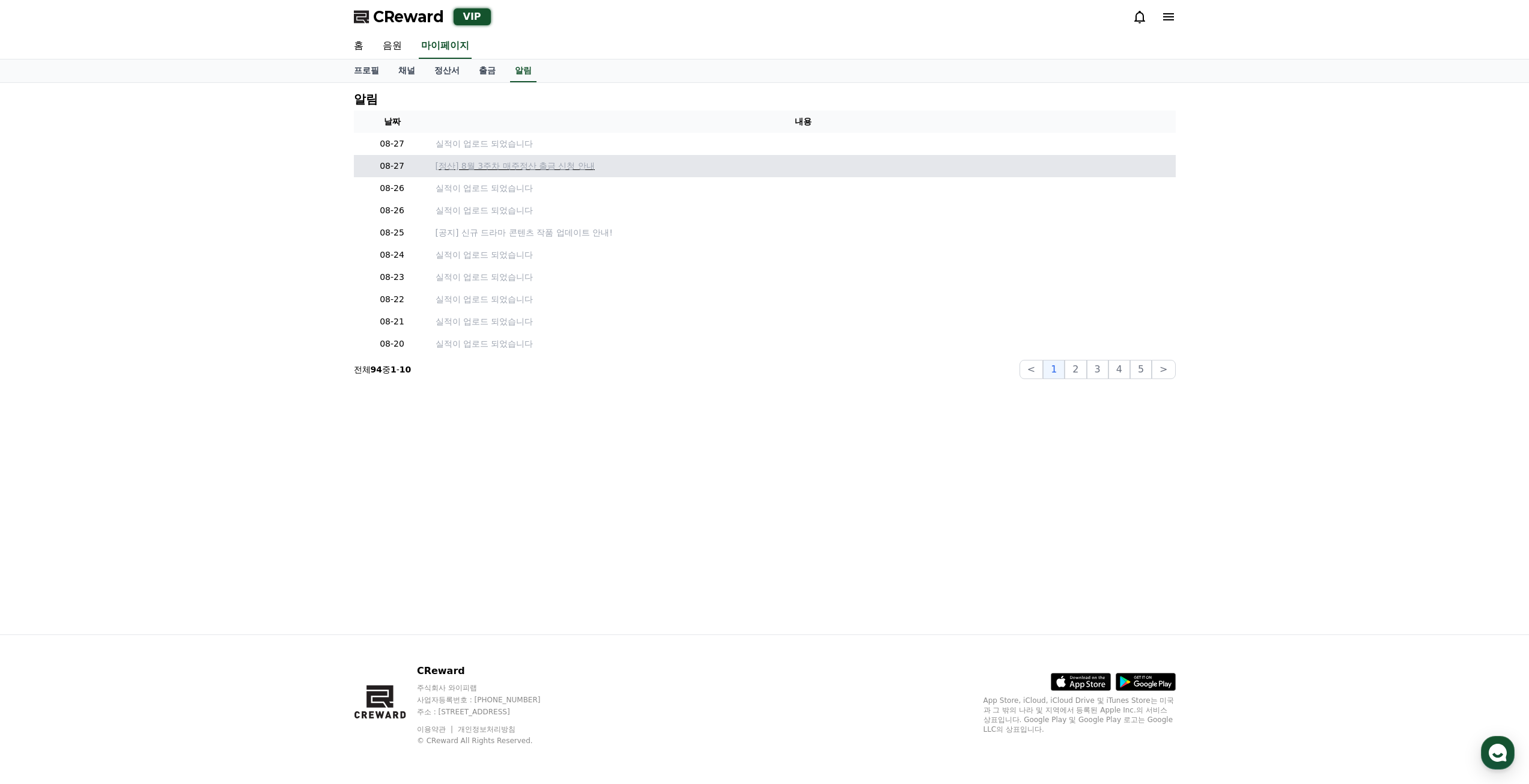
click at [494, 164] on p "[정산] 8월 3주차 매주정산 출금 신청 안내" at bounding box center [803, 167] width 736 height 13
